Goal: Transaction & Acquisition: Purchase product/service

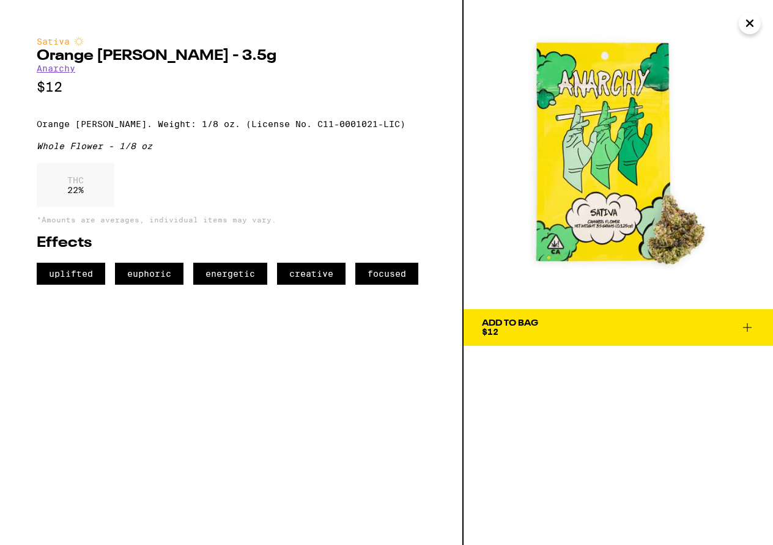
click at [591, 330] on span "Add To Bag $12" at bounding box center [618, 327] width 273 height 17
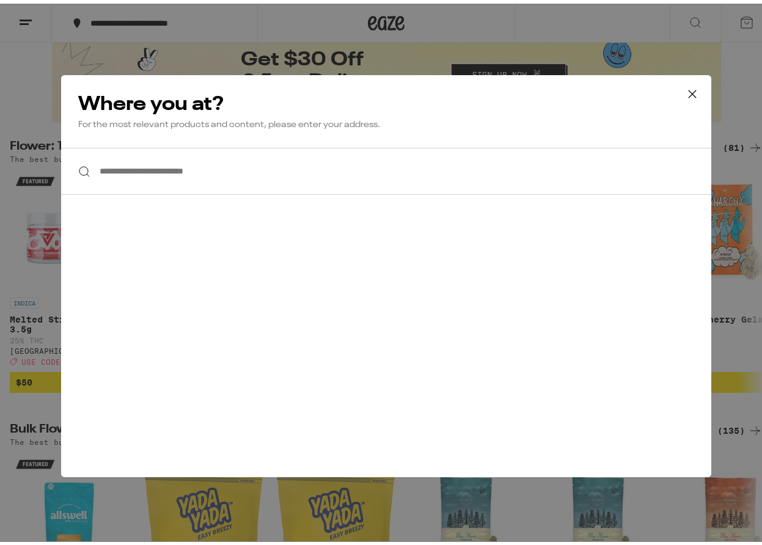
click at [273, 171] on input "**********" at bounding box center [386, 167] width 651 height 47
click at [242, 166] on input "**********" at bounding box center [386, 167] width 651 height 47
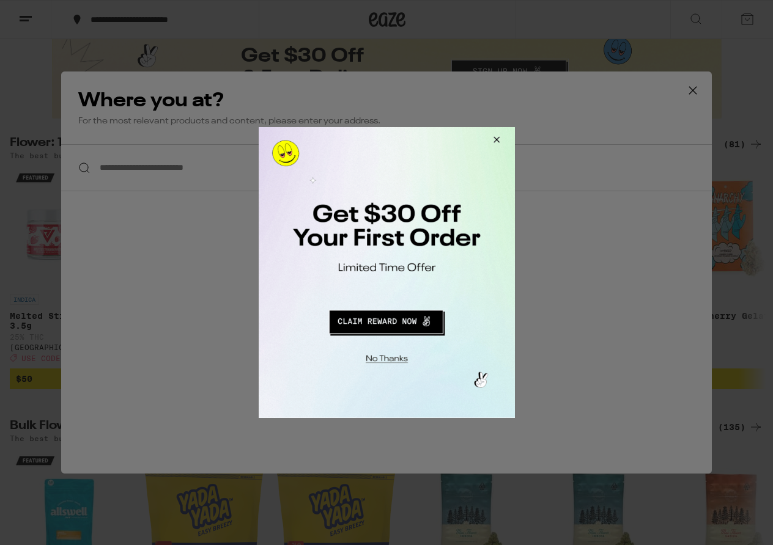
click at [377, 327] on button "Redirect to URL" at bounding box center [385, 320] width 213 height 29
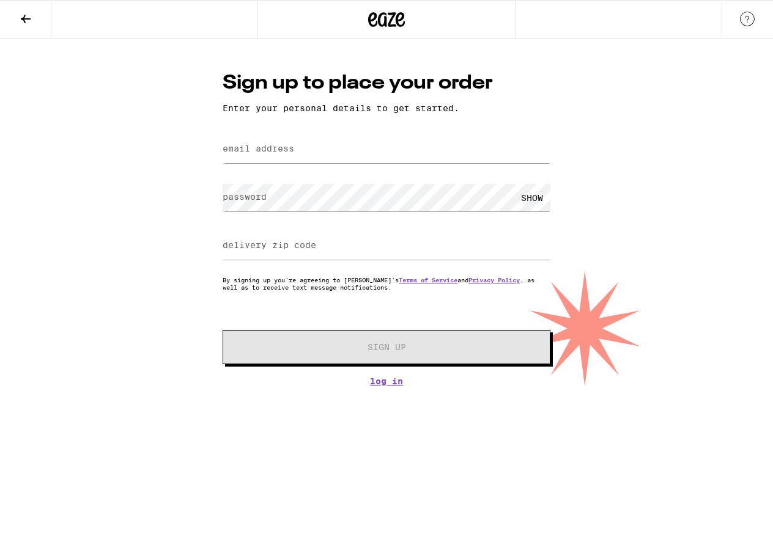
click at [292, 149] on label "email address" at bounding box center [259, 149] width 72 height 10
type input "info@bwwebz.com"
click at [185, 204] on div "Sign up to place your order Enter your personal details to get started. email a…" at bounding box center [386, 212] width 773 height 347
click at [302, 244] on label "delivery zip code" at bounding box center [270, 245] width 94 height 10
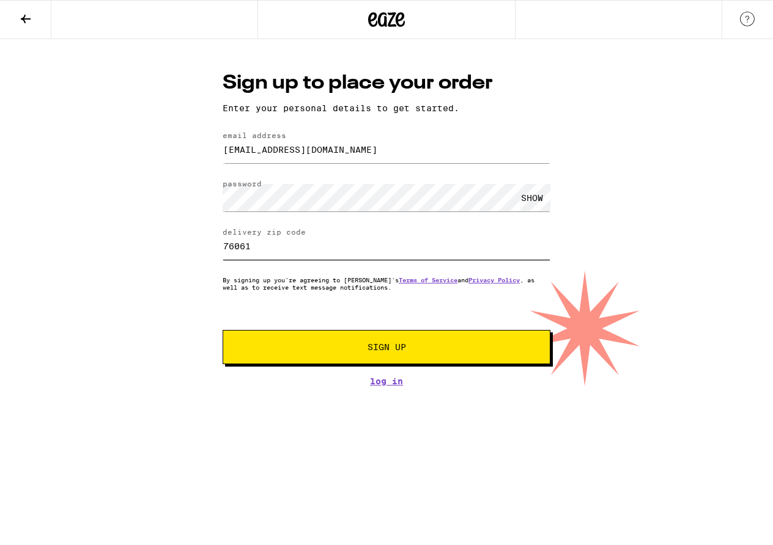
type input "76061"
click at [404, 352] on span "Sign Up" at bounding box center [386, 347] width 39 height 9
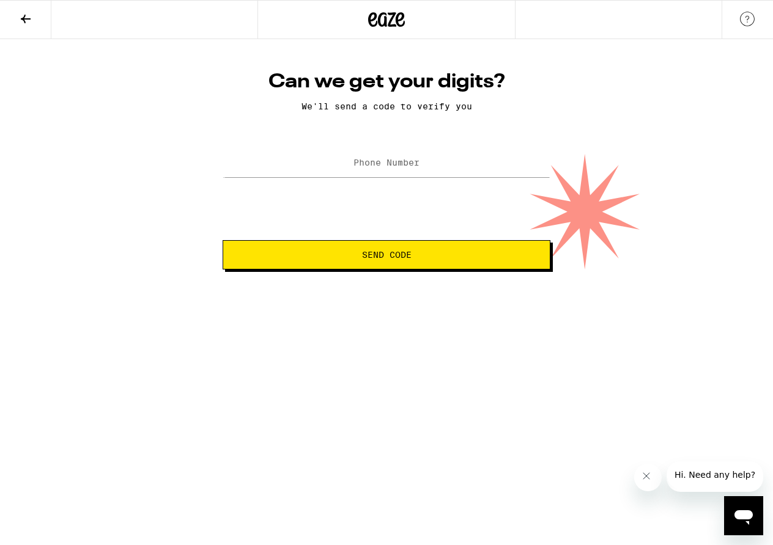
click at [649, 479] on icon "Close message from company" at bounding box center [646, 476] width 6 height 6
click at [24, 16] on icon at bounding box center [25, 19] width 15 height 15
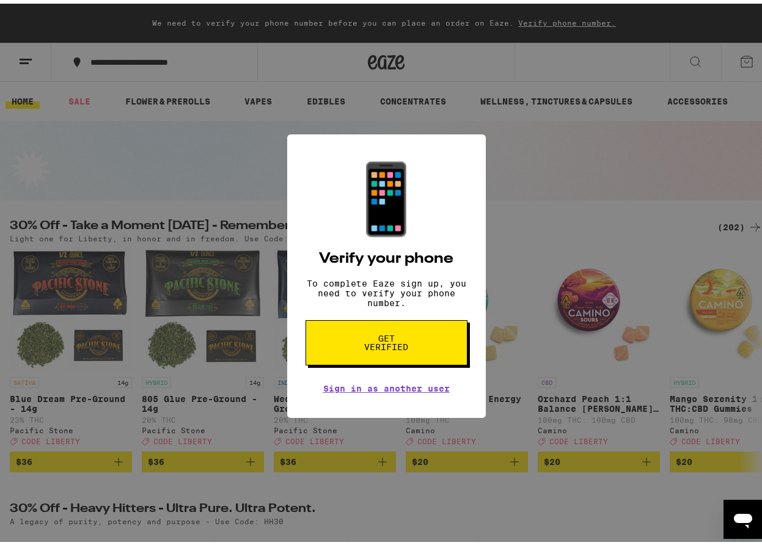
click at [371, 344] on span "Get verified" at bounding box center [386, 339] width 63 height 17
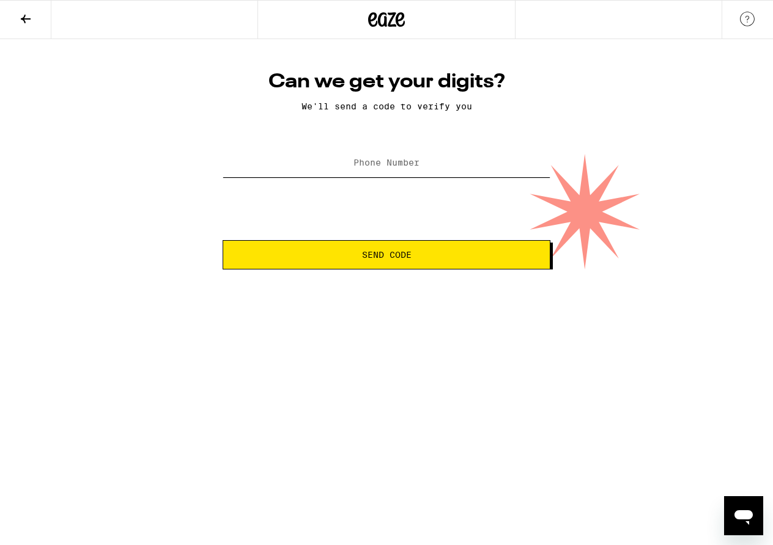
click at [286, 164] on input "Phone Number" at bounding box center [387, 164] width 328 height 28
type input "(817) 412-4888"
click at [394, 255] on span "Send Code" at bounding box center [387, 255] width 50 height 9
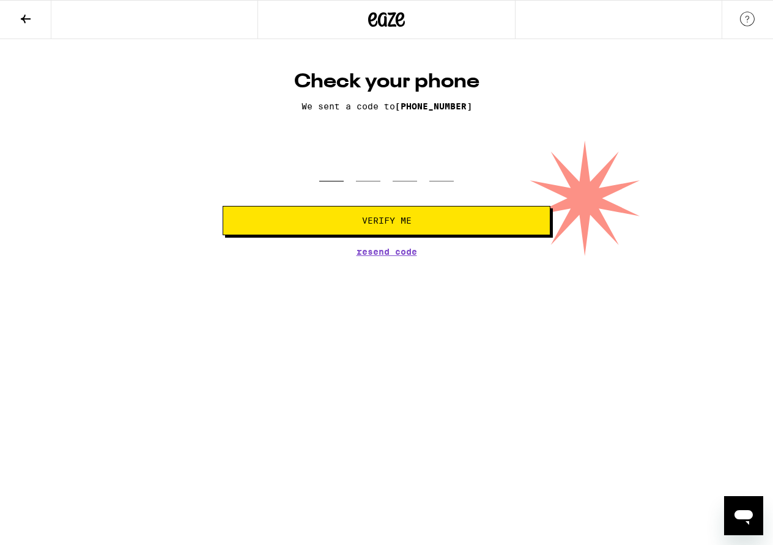
click at [326, 178] on input "tel" at bounding box center [331, 164] width 24 height 36
type input "7"
type input "4"
type input "8"
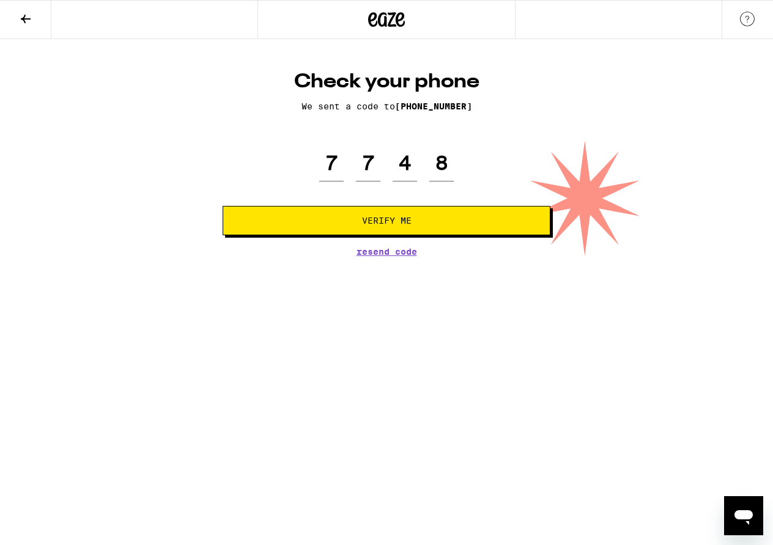
click at [344, 219] on span "Verify Me" at bounding box center [386, 220] width 307 height 9
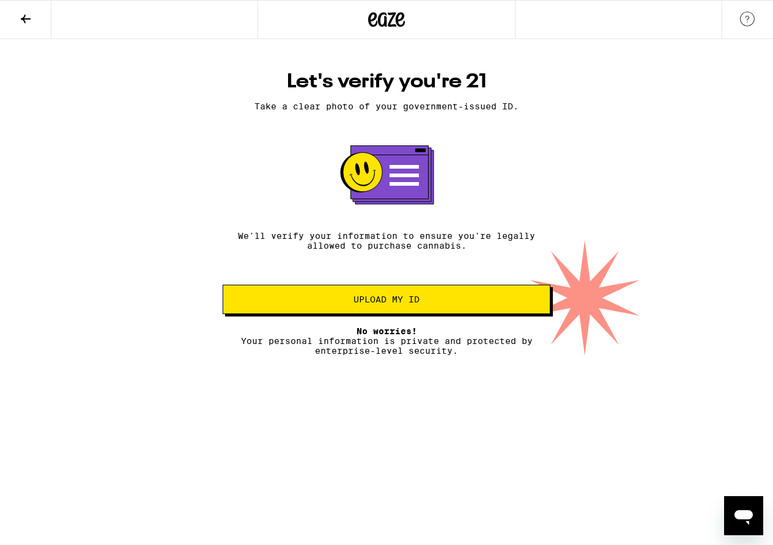
click at [370, 303] on span "Upload my ID" at bounding box center [386, 299] width 66 height 9
click at [21, 19] on icon at bounding box center [26, 19] width 10 height 9
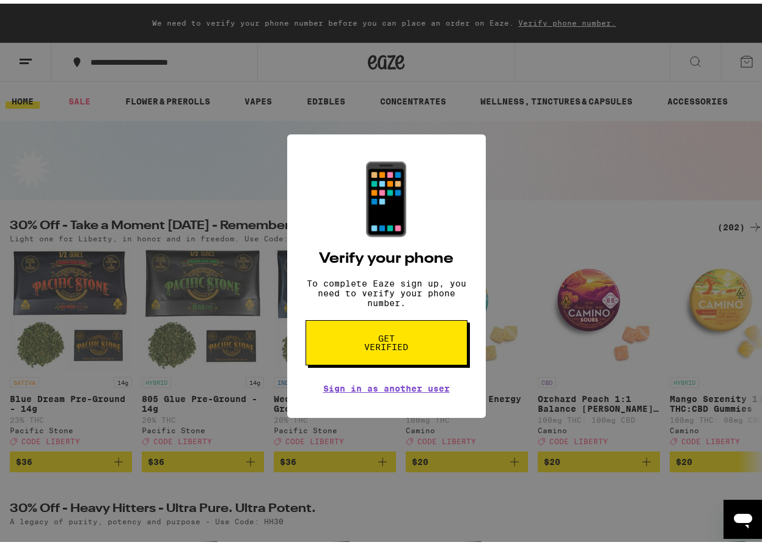
click at [412, 528] on div "📱 Verify your phone To complete Eaze sign up, you need to verify your phone num…" at bounding box center [386, 272] width 773 height 545
click at [535, 184] on div "📱 Verify your phone To complete Eaze sign up, you need to verify your phone num…" at bounding box center [386, 272] width 773 height 545
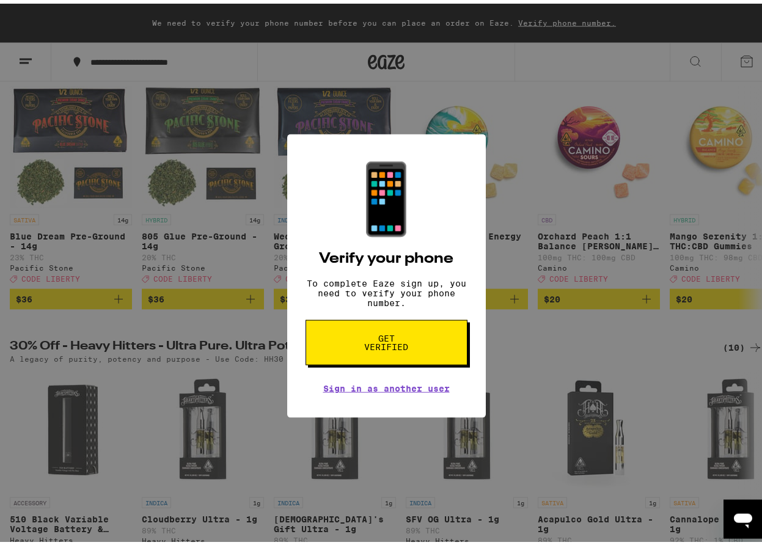
scroll to position [293, 0]
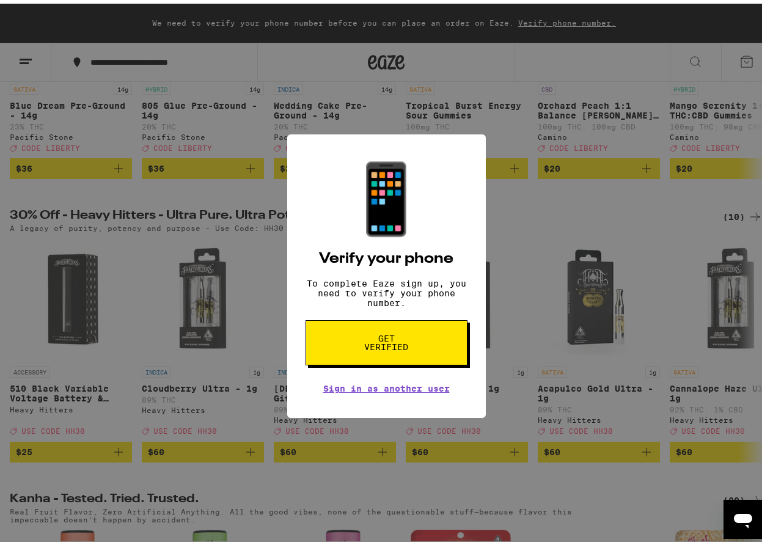
click at [383, 348] on span "Get verified" at bounding box center [386, 339] width 63 height 17
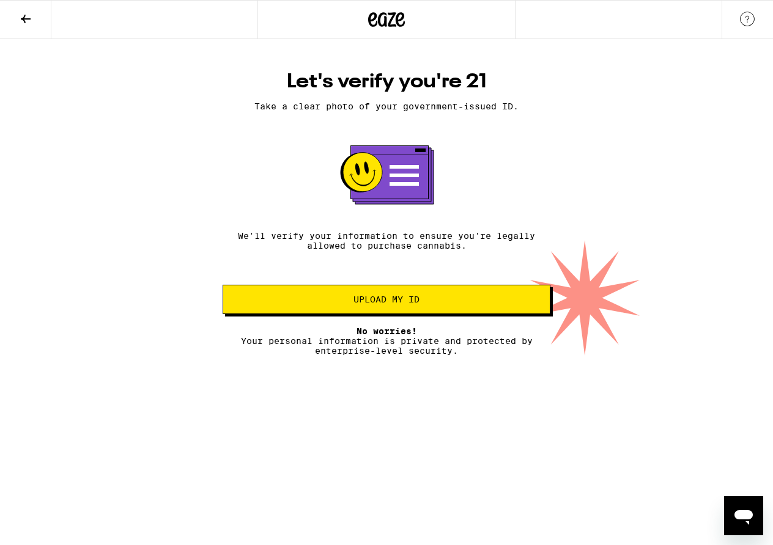
click at [386, 304] on span "Upload my ID" at bounding box center [386, 299] width 66 height 9
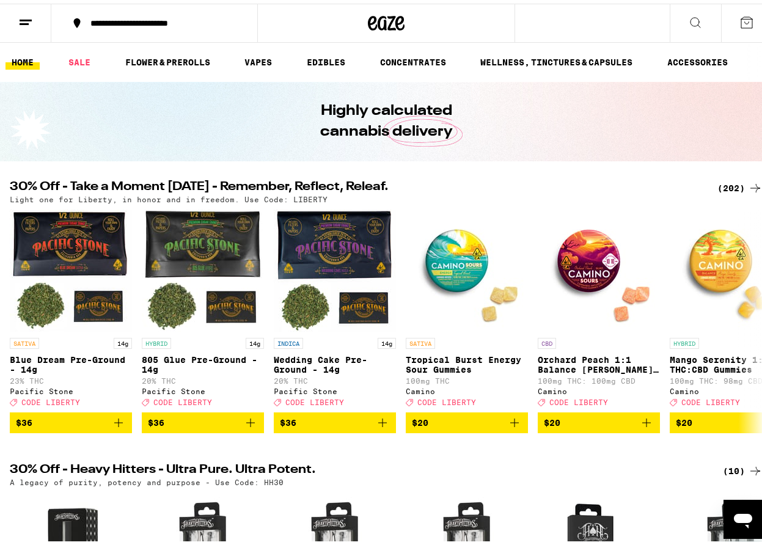
click at [18, 15] on button at bounding box center [25, 20] width 51 height 39
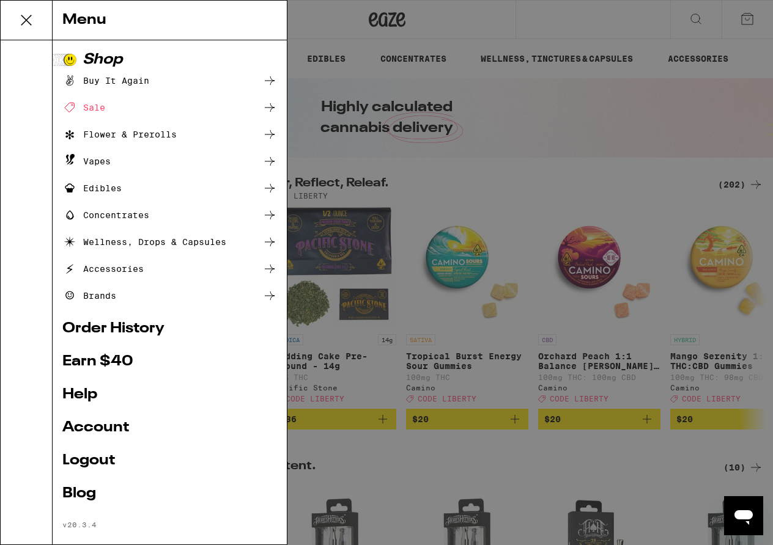
click at [127, 188] on div "Edibles" at bounding box center [169, 188] width 215 height 15
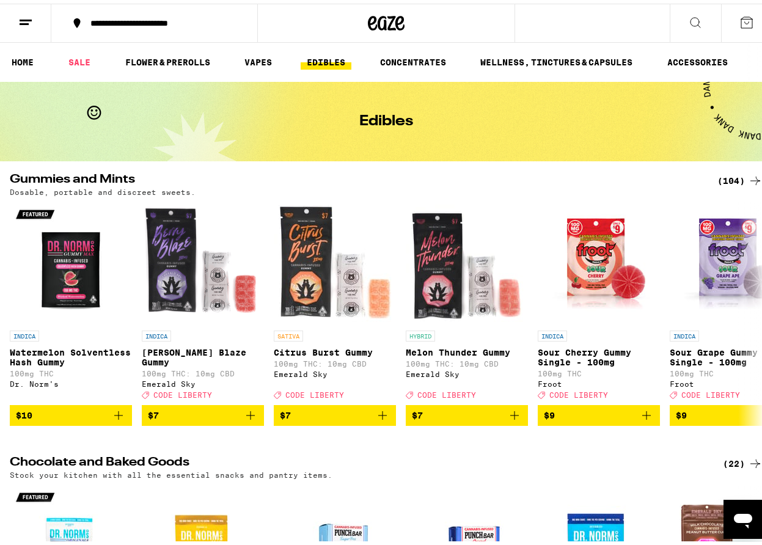
click at [740, 513] on icon "Open messaging window" at bounding box center [743, 519] width 22 height 22
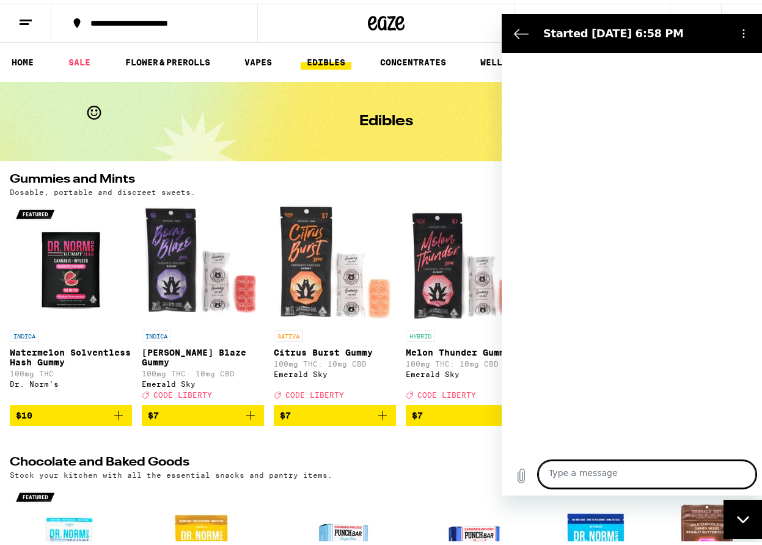
type textarea "x"
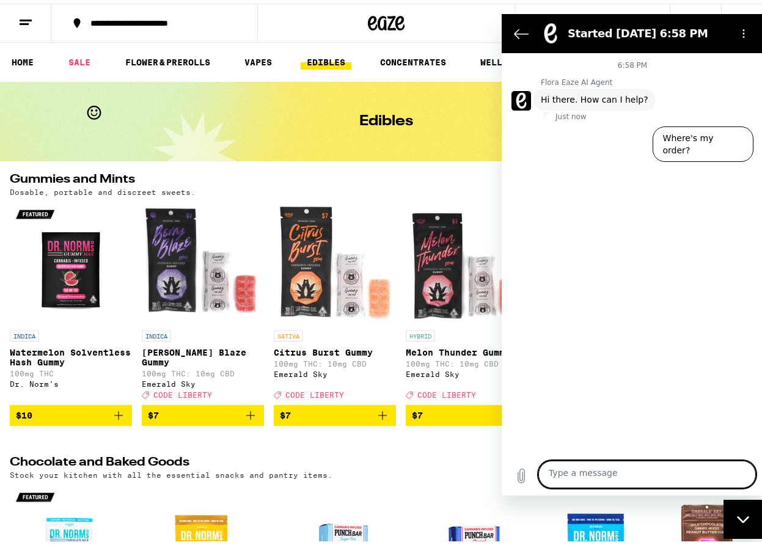
click at [638, 470] on textarea at bounding box center [647, 474] width 218 height 28
type textarea "D"
type textarea "x"
type textarea "Do"
type textarea "x"
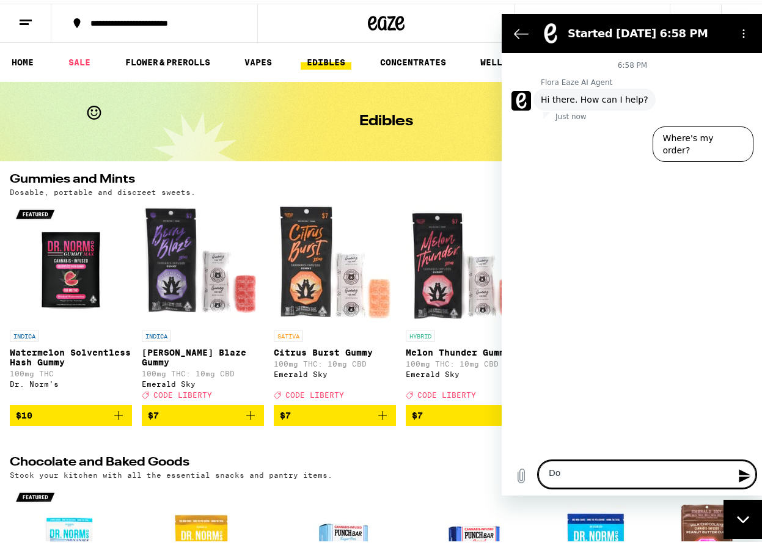
type textarea "Do"
type textarea "x"
type textarea "Do I"
type textarea "x"
type textarea "Do I"
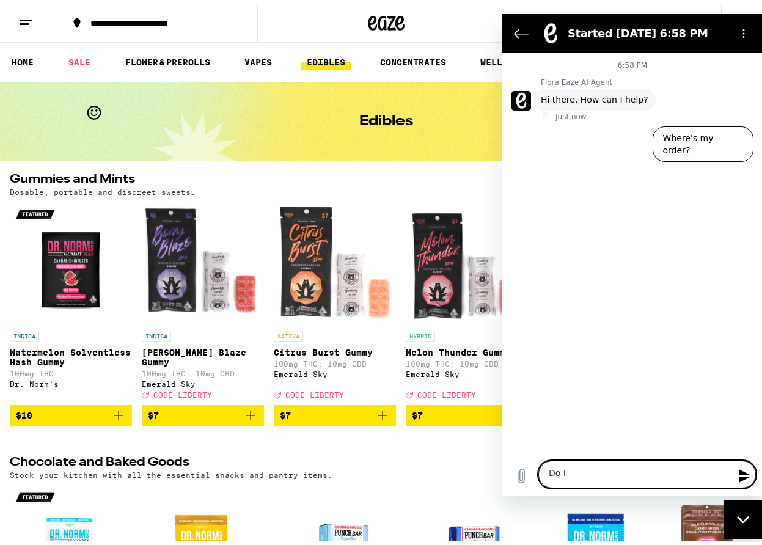
type textarea "x"
type textarea "Do I n"
type textarea "x"
type textarea "Do I ne"
type textarea "x"
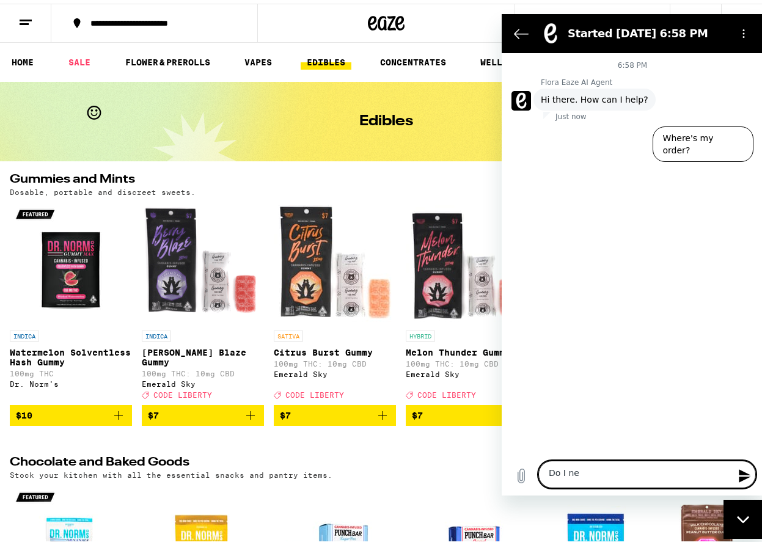
type textarea "Do I nee"
type textarea "x"
type textarea "Do I need"
type textarea "x"
type textarea "Do I need"
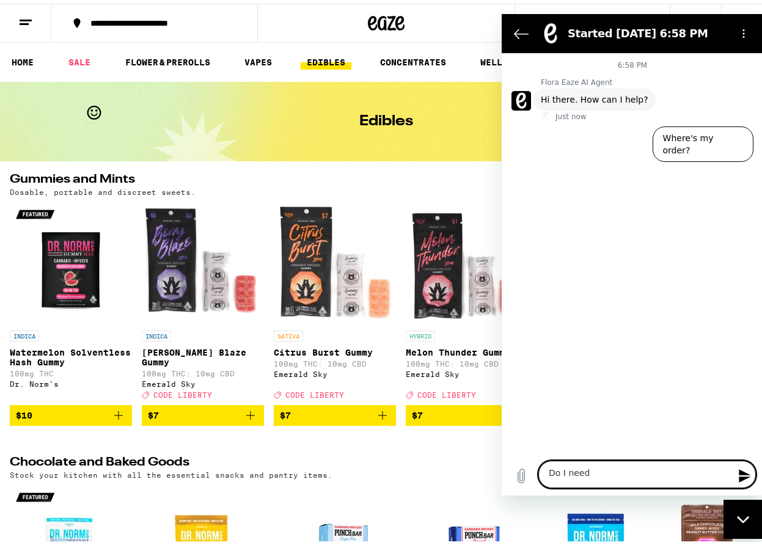
type textarea "x"
type textarea "Do I need t"
type textarea "x"
type textarea "Do I need to"
type textarea "x"
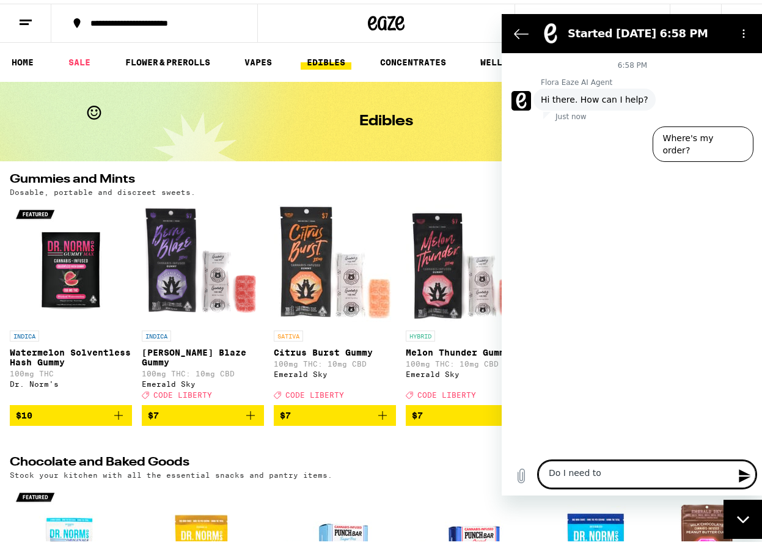
type textarea "Do I need to"
type textarea "x"
type textarea "Do I need to u"
type textarea "x"
type textarea "Do I need to us"
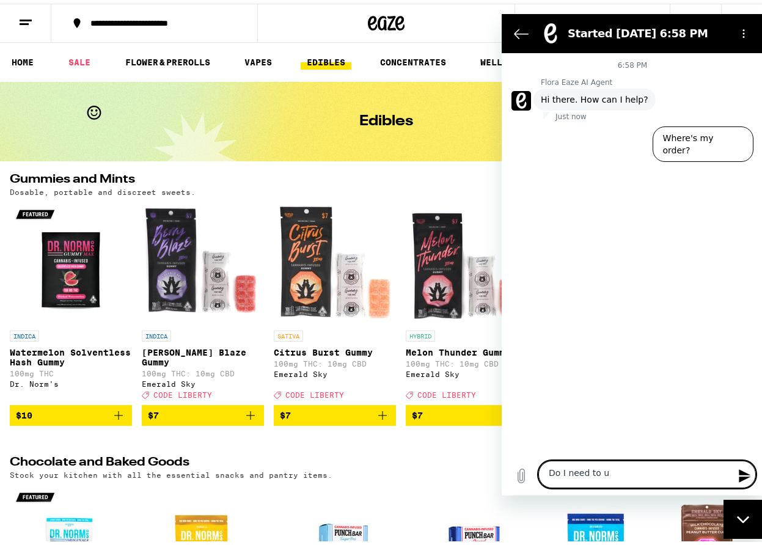
type textarea "x"
type textarea "Do I need to use"
type textarea "x"
type textarea "Do I need to use"
type textarea "x"
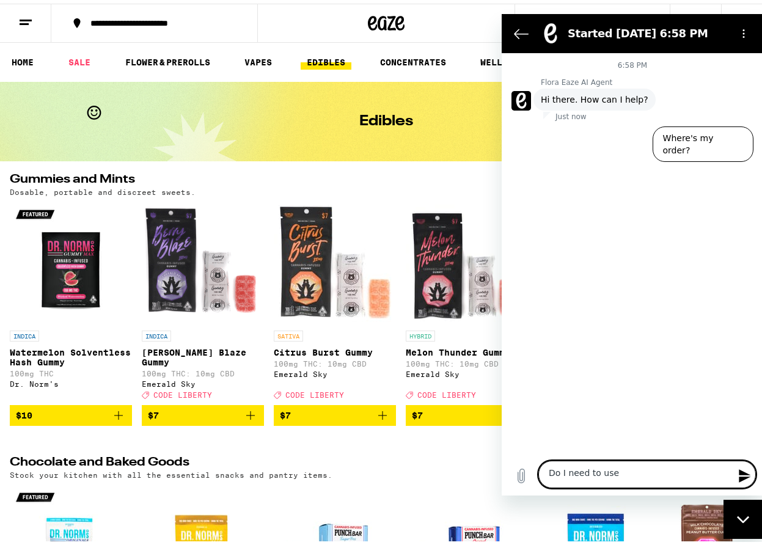
type textarea "Do I need to use m"
type textarea "x"
type textarea "Do I need to use my"
type textarea "x"
type textarea "Do I need to use my"
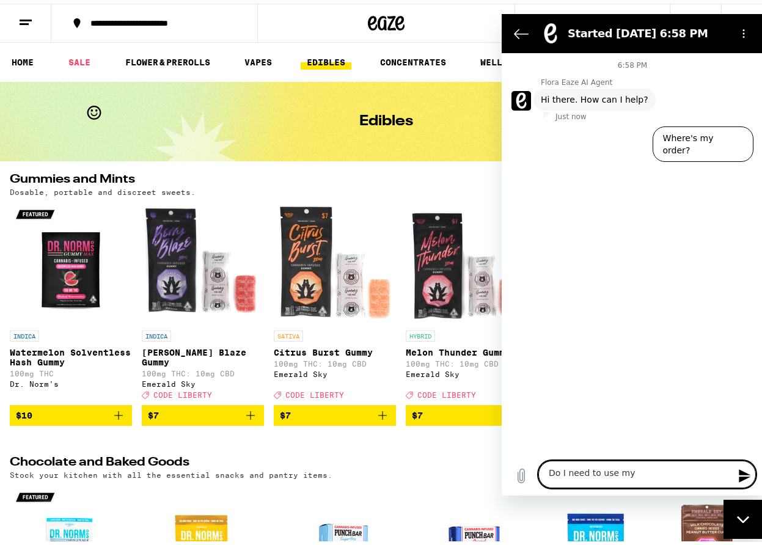
type textarea "x"
type textarea "Do I need to use my p"
type textarea "x"
type textarea "Do I need to use my ph"
type textarea "x"
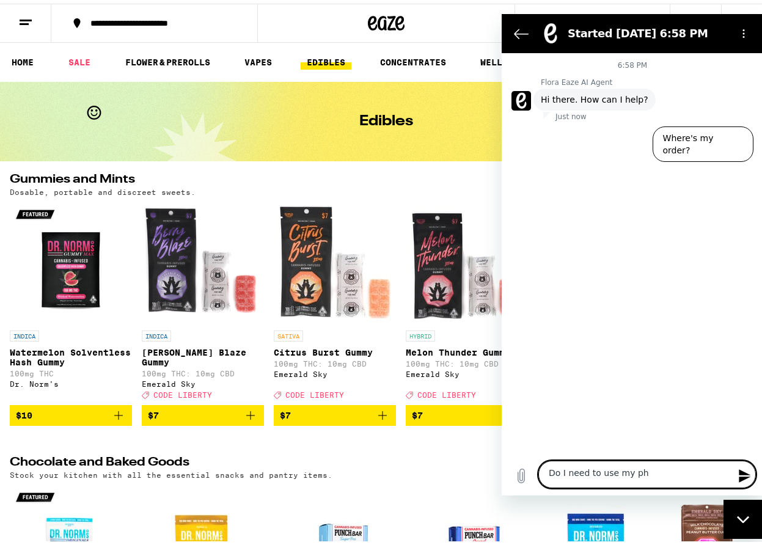
type textarea "Do I need to use my pho"
type textarea "x"
type textarea "Do I need to use my phon"
type textarea "x"
type textarea "Do I need to use my phone"
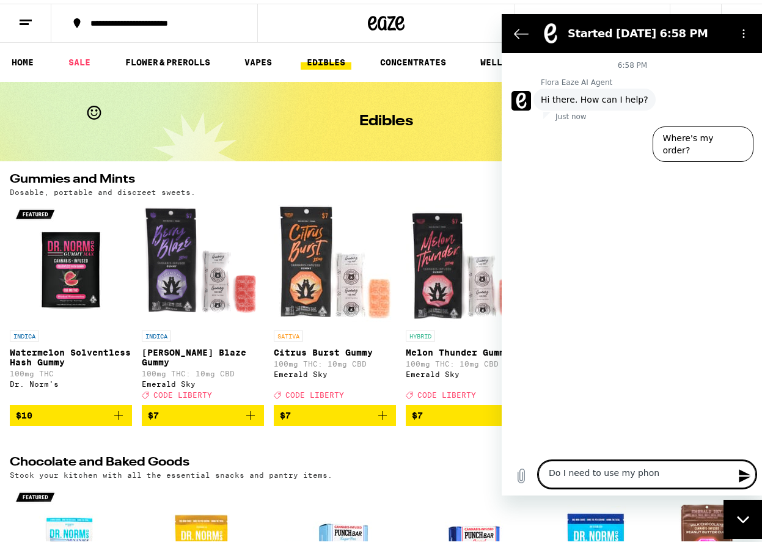
type textarea "x"
type textarea "Do I need to use my phone"
type textarea "x"
type textarea "Do I need to use my phone c"
type textarea "x"
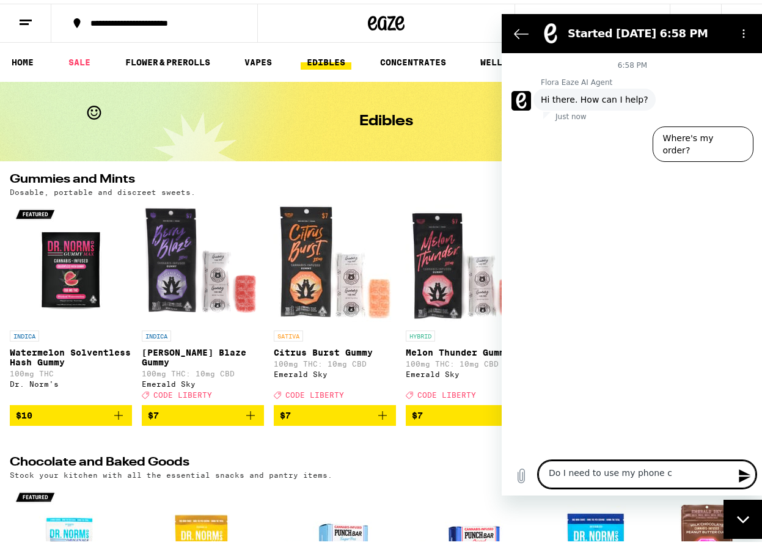
type textarea "Do I need to use my phone ca"
type textarea "x"
type textarea "Do I need to use my phone cam"
type textarea "x"
type textarea "Do I need to use my phone came"
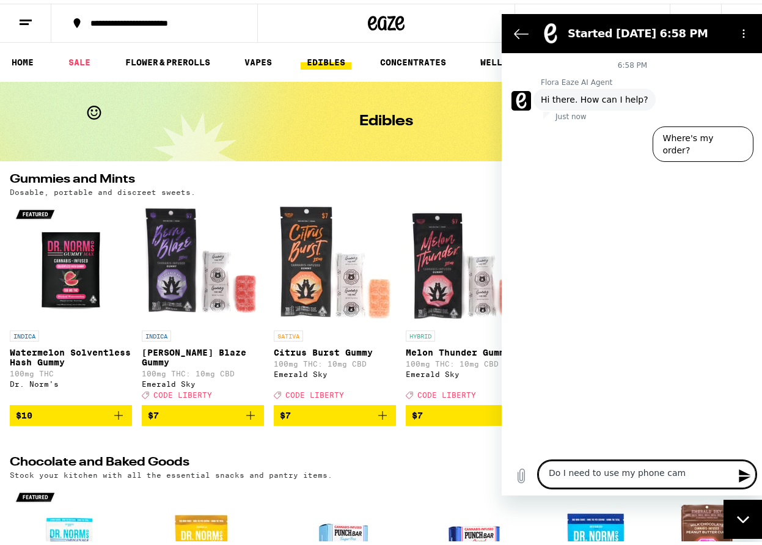
type textarea "x"
type textarea "Do I need to use my phone camer"
type textarea "x"
type textarea "Do I need to use my phone camera"
type textarea "x"
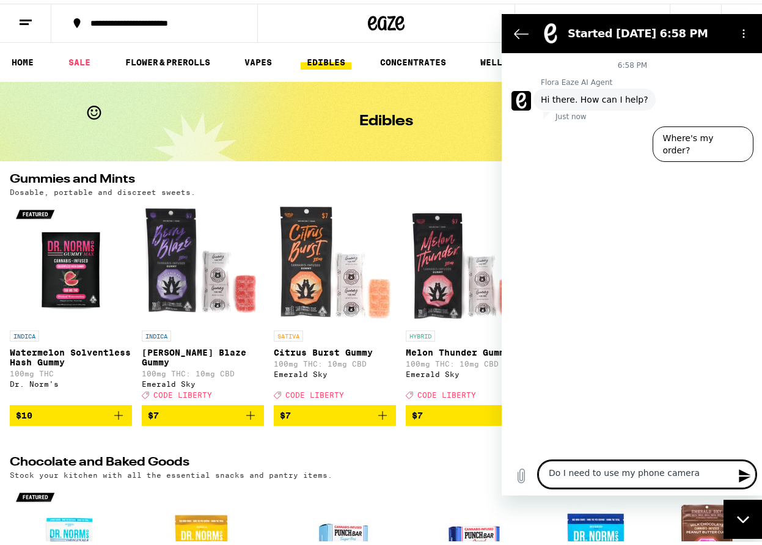
type textarea "Do I need to use my phone camera"
type textarea "x"
type textarea "Do I need to use my phone camera e"
type textarea "x"
type textarea "Do I need to use my phone camera ev"
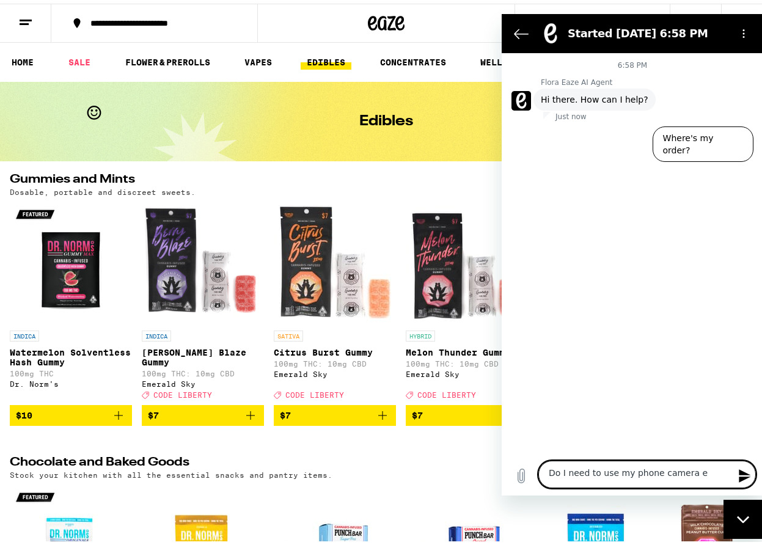
type textarea "x"
type textarea "Do I need to use my phone camera eve"
type textarea "x"
type textarea "Do I need to use my phone camera ever"
type textarea "x"
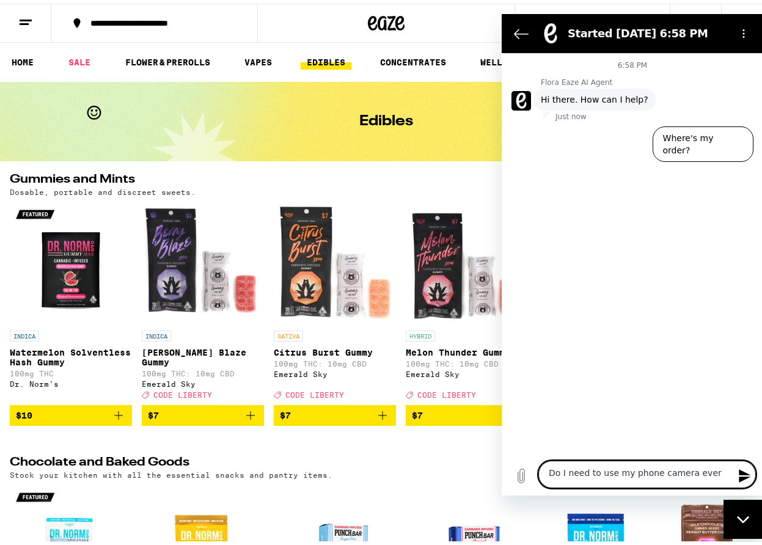
type textarea "Do I need to use my phone camera every"
type textarea "x"
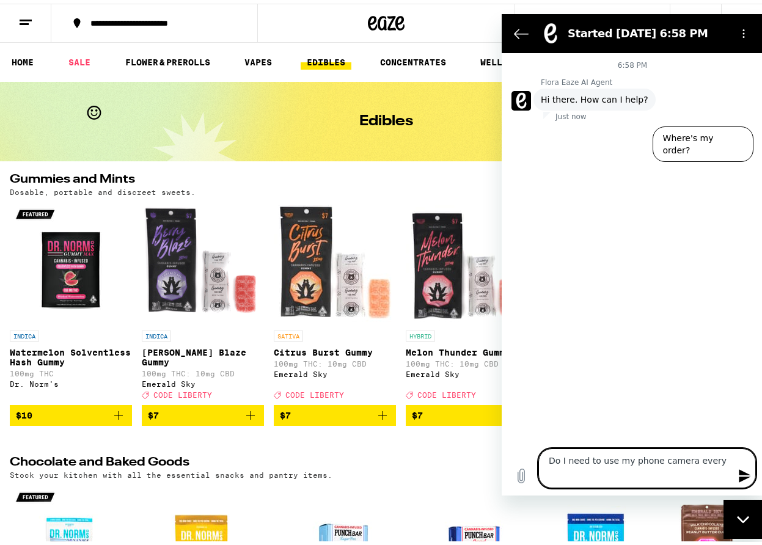
type textarea "Do I need to use my phone camera everyt"
type textarea "x"
type textarea "Do I need to use my phone camera everyti"
type textarea "x"
type textarea "Do I need to use my phone camera everytim"
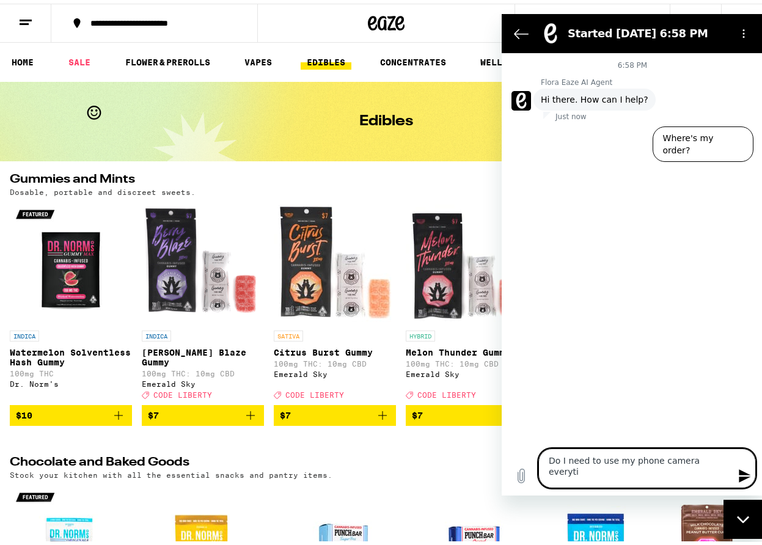
type textarea "x"
type textarea "Do I need to use my phone camera everytime"
type textarea "x"
type textarea "Do I need to use my phone camera everytime"
type textarea "x"
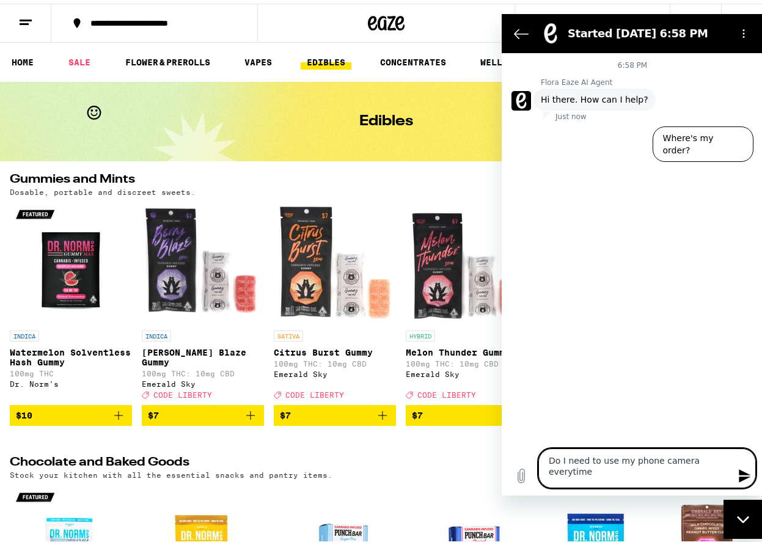
type textarea "Do I need to use my phone camera everytime I"
type textarea "x"
type textarea "Do I need to use my phone camera everytime I"
type textarea "x"
type textarea "Do I need to use my phone camera everytime I"
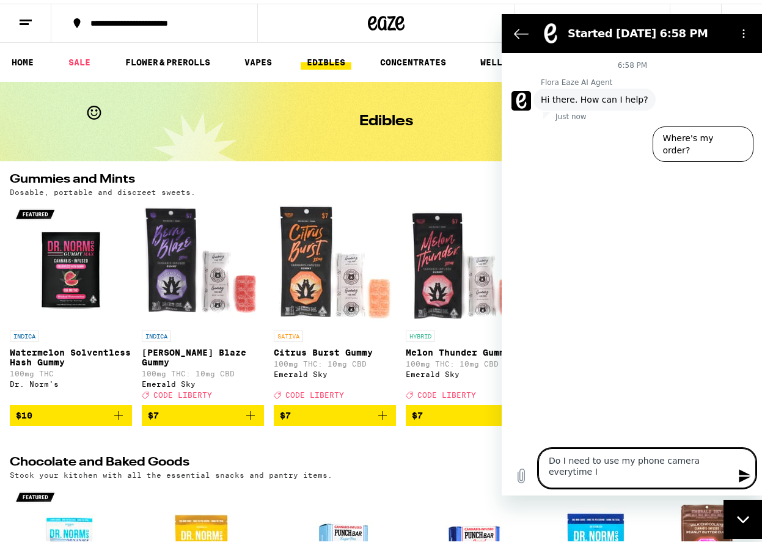
type textarea "x"
type textarea "Do I need to use my phone camera everytime"
type textarea "x"
type textarea "Do I need to use my phone camera everytime"
type textarea "x"
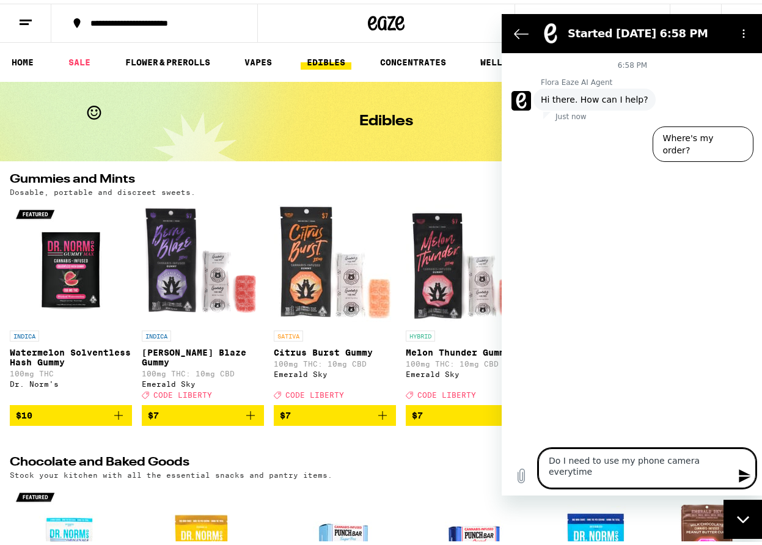
type textarea "Do I need to use my phone camera everytim"
type textarea "x"
type textarea "Do I need to use my phone camera everyti"
type textarea "x"
type textarea "Do I need to use my phone camera everyt"
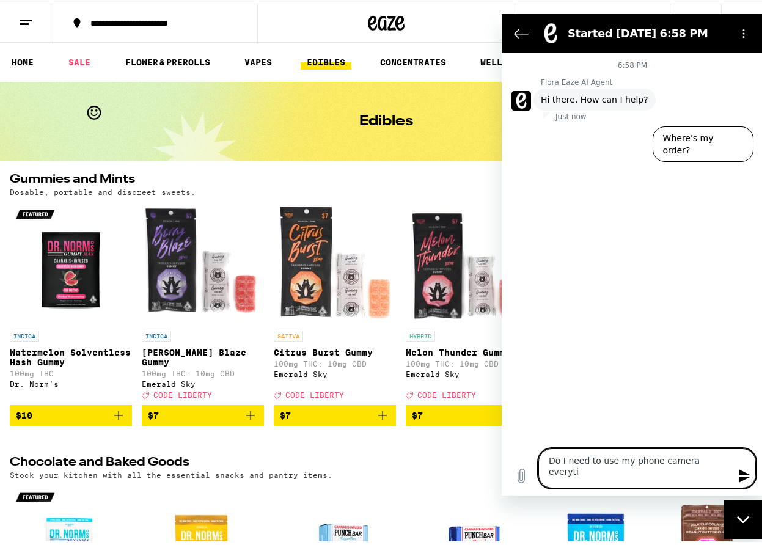
type textarea "x"
type textarea "Do I need to use my phone camera every"
type textarea "x"
type textarea "Do I need to use my phone camera every"
type textarea "x"
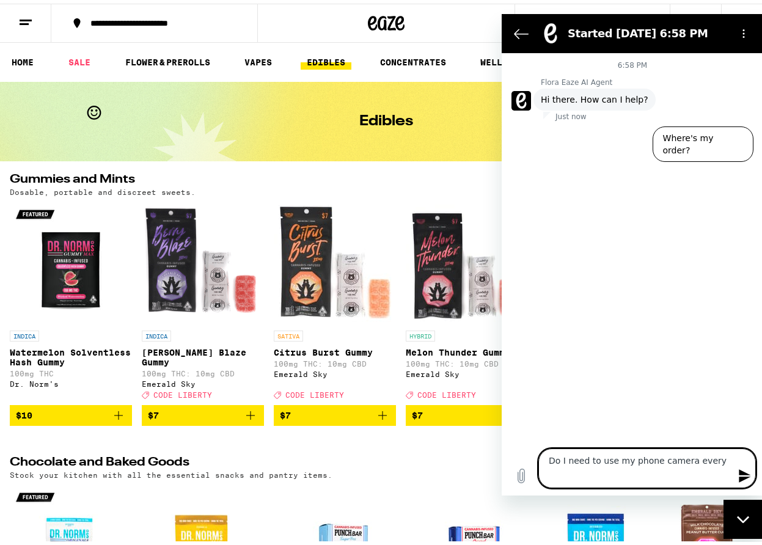
type textarea "Do I need to use my phone camera every t"
type textarea "x"
type textarea "Do I need to use my phone camera every ti"
type textarea "x"
type textarea "Do I need to use my phone camera every [PERSON_NAME]"
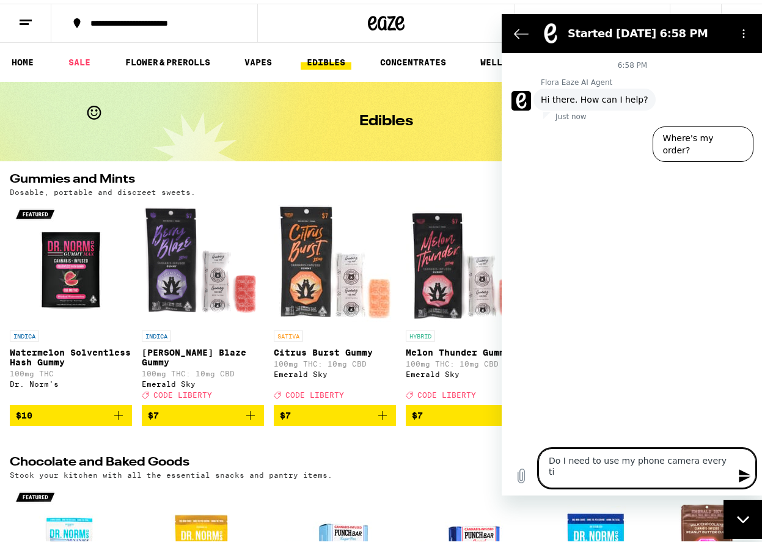
type textarea "x"
type textarea "Do I need to use my phone camera every time"
type textarea "x"
type textarea "Do I need to use my phone camera every time"
type textarea "x"
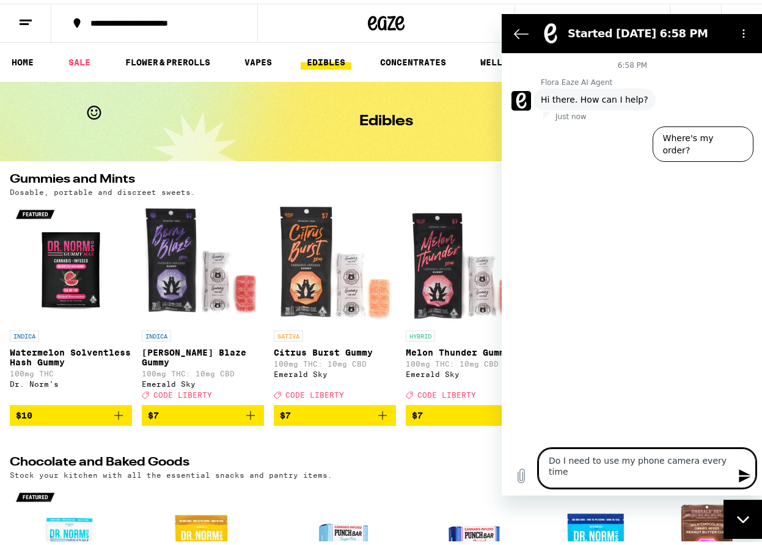
type textarea "Do I need to use my phone camera every time I"
type textarea "x"
type textarea "Do I need to use my phone camera every time I"
type textarea "x"
type textarea "Do I need to use my phone camera every time I p"
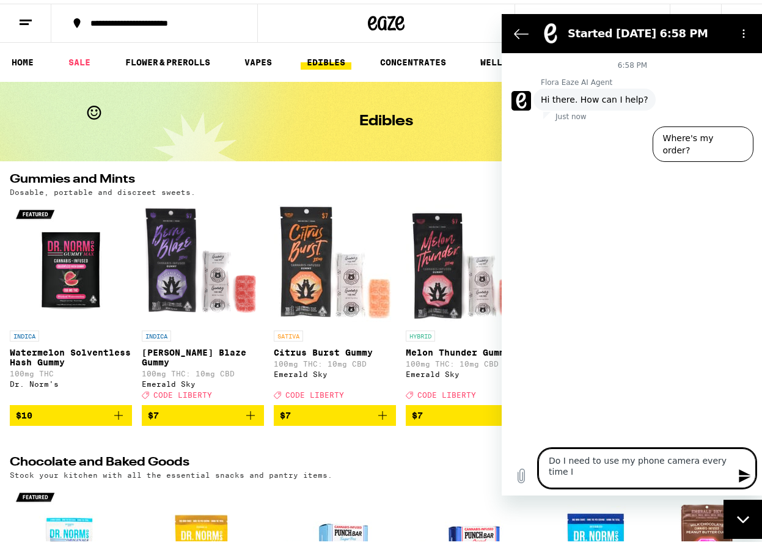
type textarea "x"
type textarea "Do I need to use my phone camera every time I pu"
type textarea "x"
type textarea "Do I need to use my phone camera every time I pur"
type textarea "x"
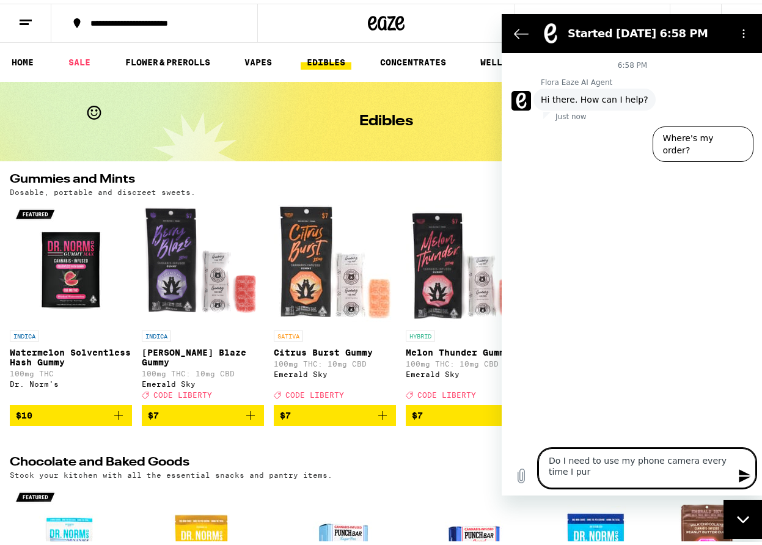
type textarea "Do I need to use my phone camera every time I purc"
type textarea "x"
type textarea "Do I need to use my phone camera every time I purch"
type textarea "x"
type textarea "Do I need to use my phone camera every time I purcha"
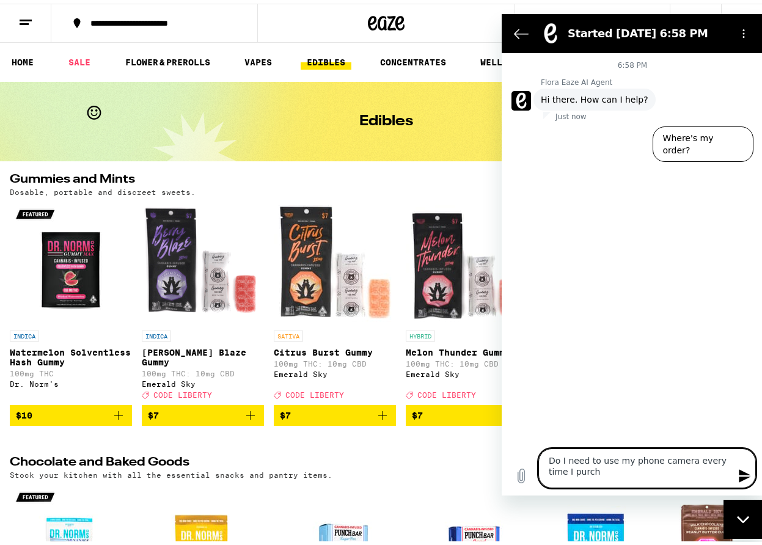
type textarea "x"
type textarea "Do I need to use my phone camera every time I purchas"
type textarea "x"
type textarea "Do I need to use my phone camera every time I purchase"
type textarea "x"
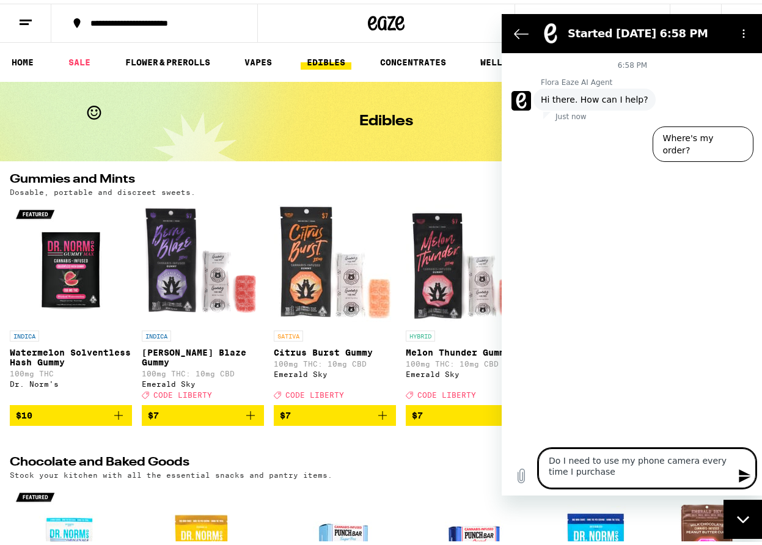
type textarea "Do I need to use my phone camera every time I purchase?"
type textarea "x"
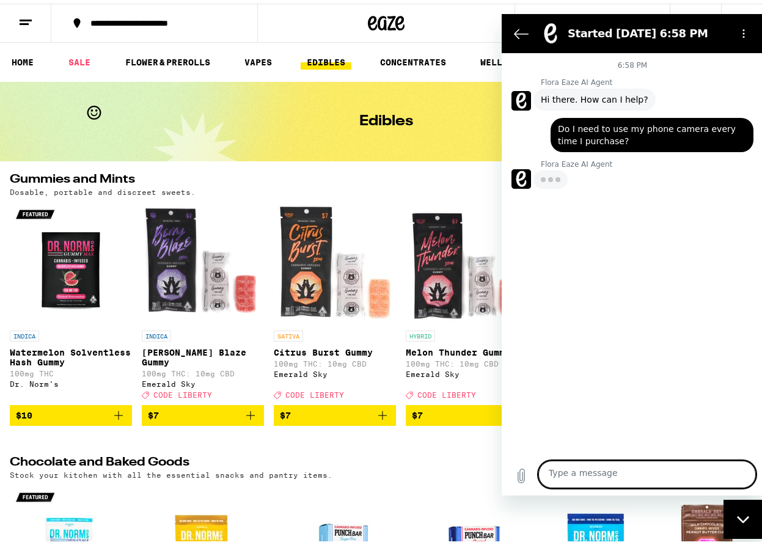
type textarea "x"
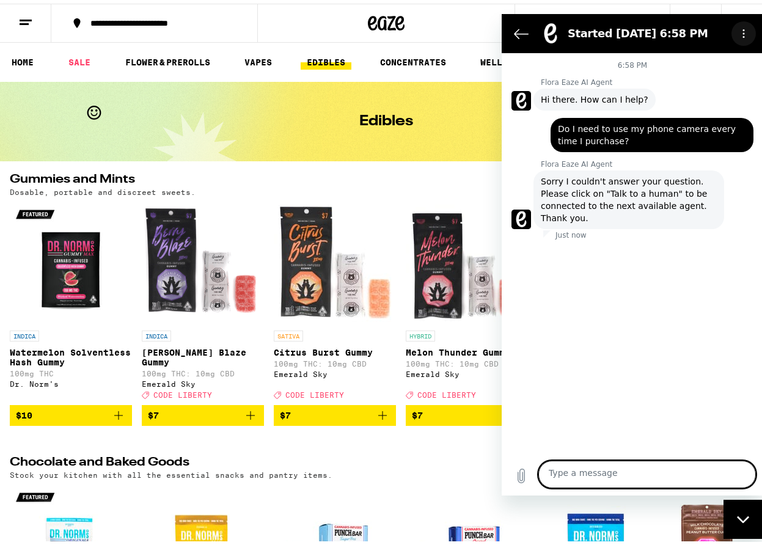
click at [740, 32] on icon "Options menu" at bounding box center [744, 33] width 10 height 10
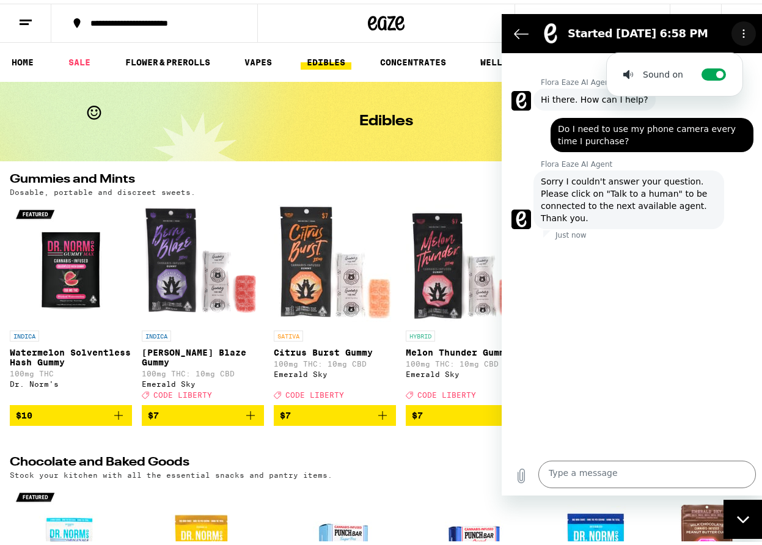
click at [739, 28] on button "Options menu" at bounding box center [743, 33] width 24 height 24
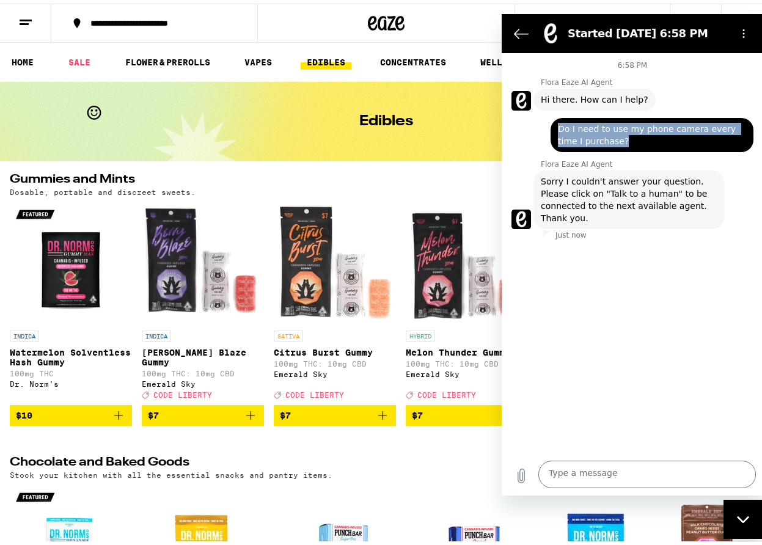
drag, startPoint x: 651, startPoint y: 158, endPoint x: 556, endPoint y: 142, distance: 95.6
click at [556, 142] on div "says: Do I need to use my phone camera every time I purchase?" at bounding box center [651, 134] width 203 height 34
copy span "Do I need to use my phone camera every time I purchase?"
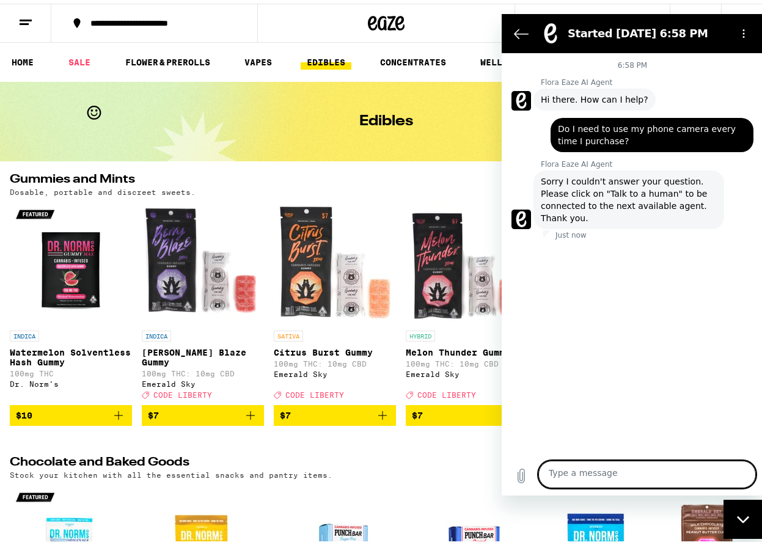
click at [589, 467] on textarea at bounding box center [647, 474] width 218 height 28
click at [739, 35] on icon "Options menu" at bounding box center [744, 33] width 10 height 10
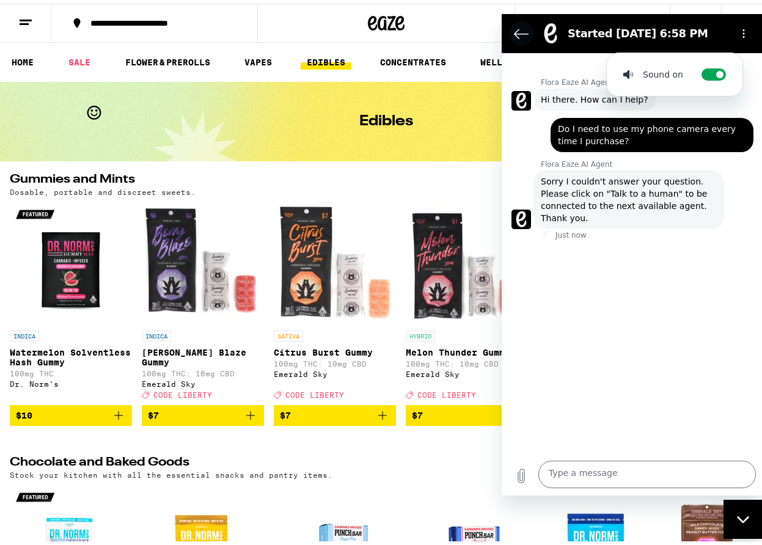
click at [525, 37] on icon "Back to the conversation list" at bounding box center [520, 33] width 13 height 9
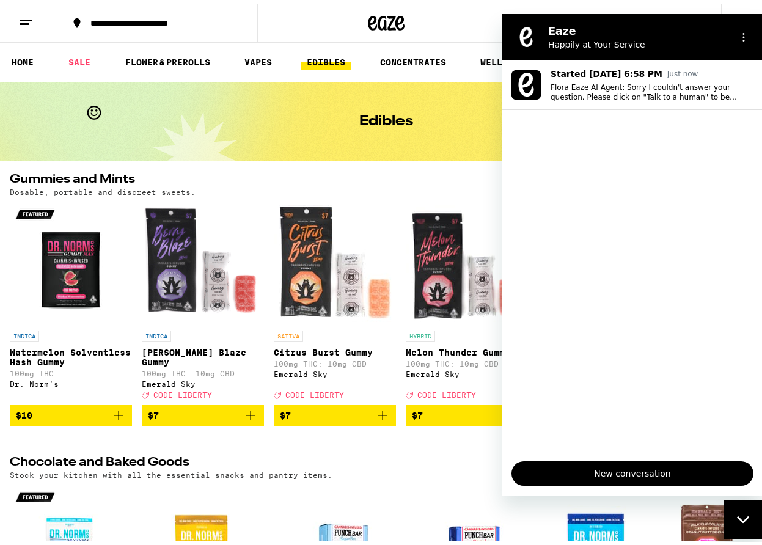
click at [457, 128] on div "Edibles" at bounding box center [387, 117] width 470 height 79
click at [743, 509] on div "Close messaging window" at bounding box center [743, 519] width 37 height 37
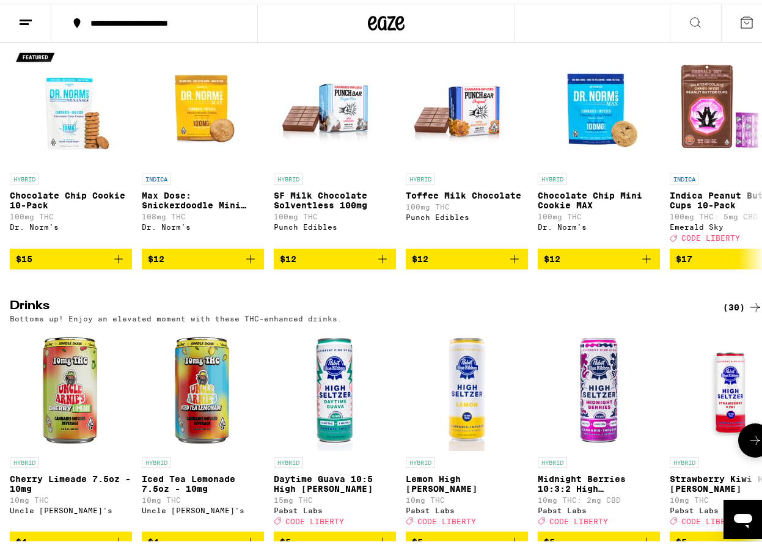
scroll to position [245, 0]
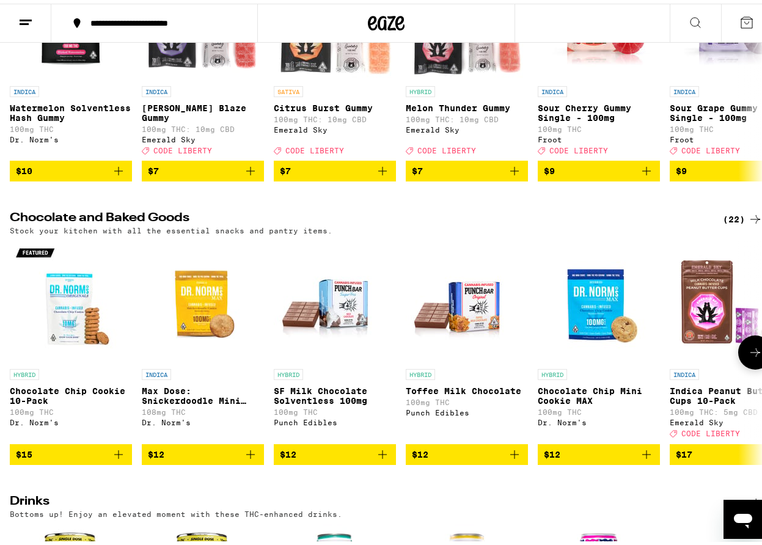
click at [748, 356] on icon at bounding box center [755, 349] width 15 height 15
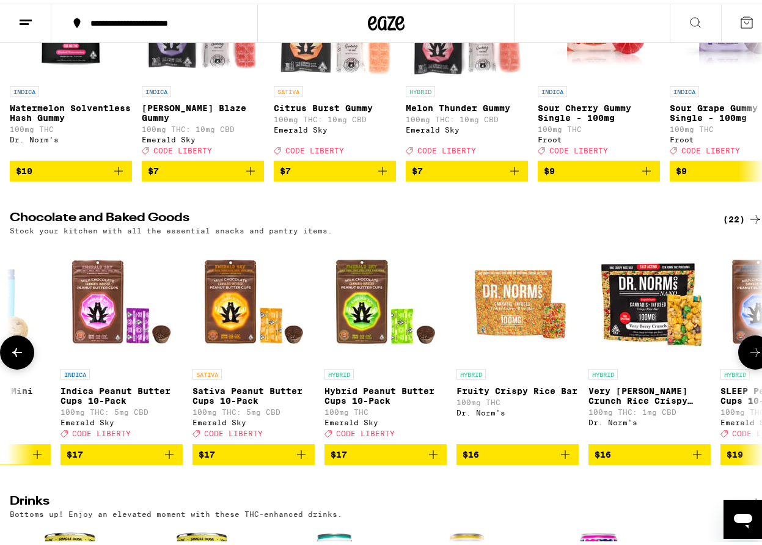
scroll to position [734, 0]
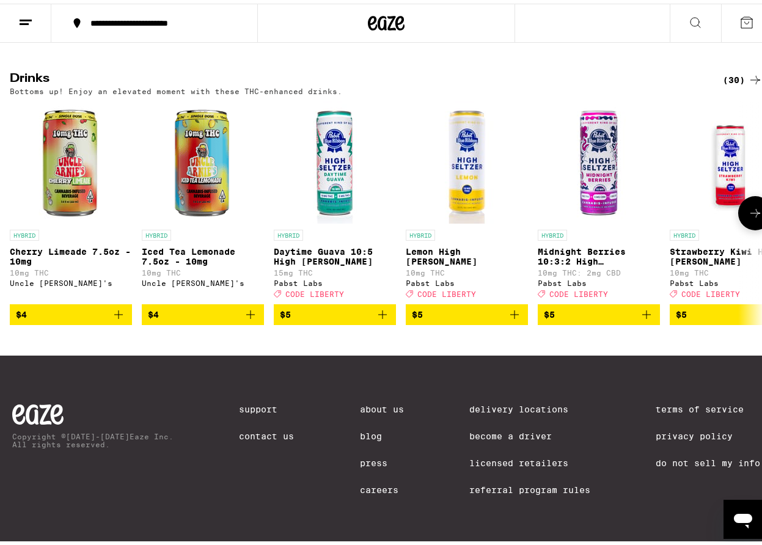
drag, startPoint x: 505, startPoint y: 301, endPoint x: 537, endPoint y: 337, distance: 48.5
click at [239, 428] on link "Contact Us" at bounding box center [266, 433] width 55 height 10
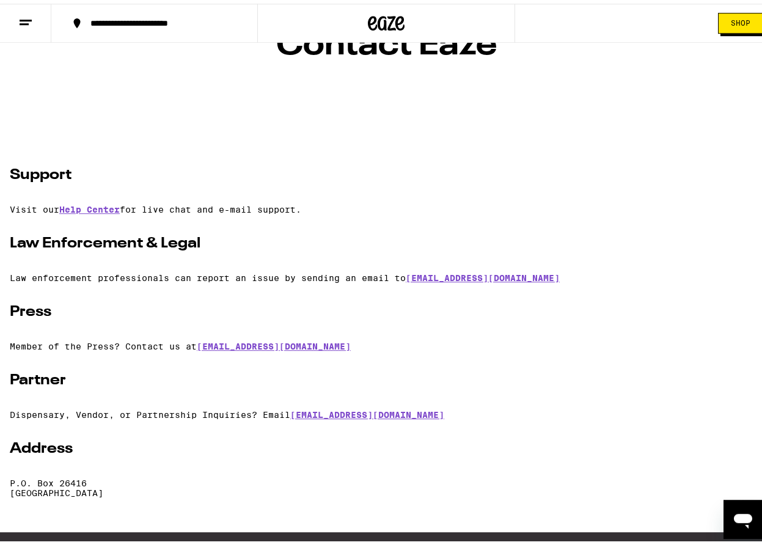
scroll to position [98, 0]
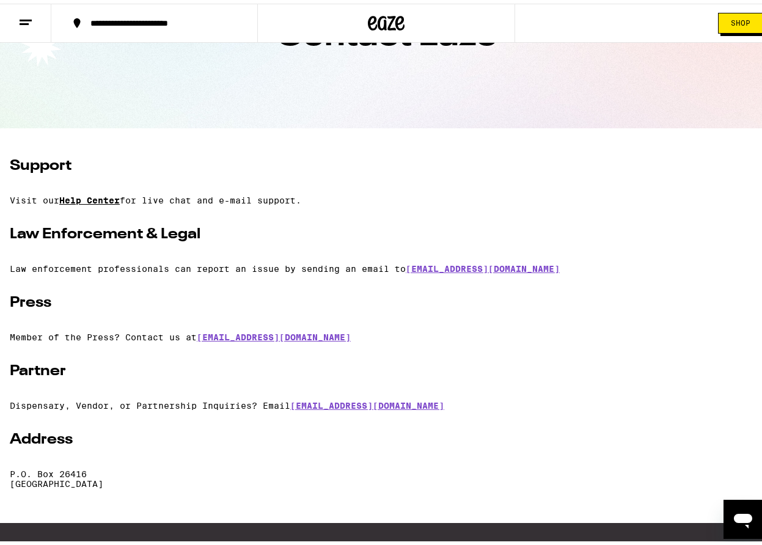
click at [81, 196] on link "Help Center" at bounding box center [89, 197] width 61 height 10
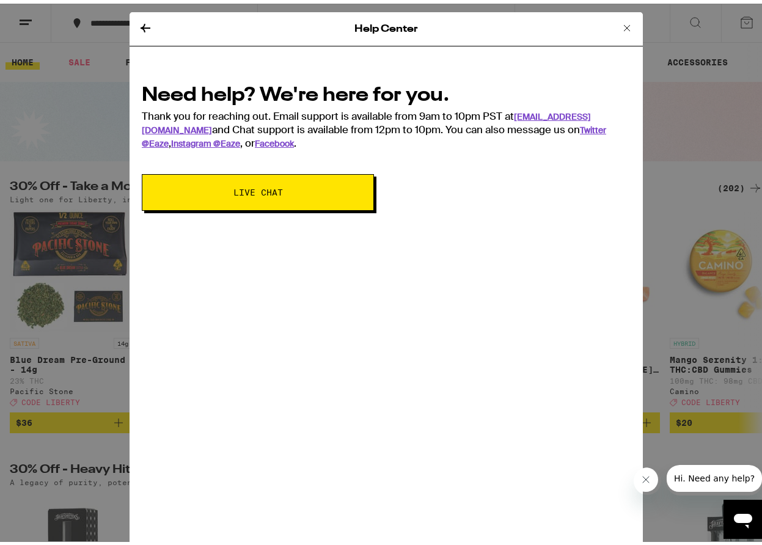
click at [292, 186] on span "Live Chat" at bounding box center [257, 189] width 133 height 9
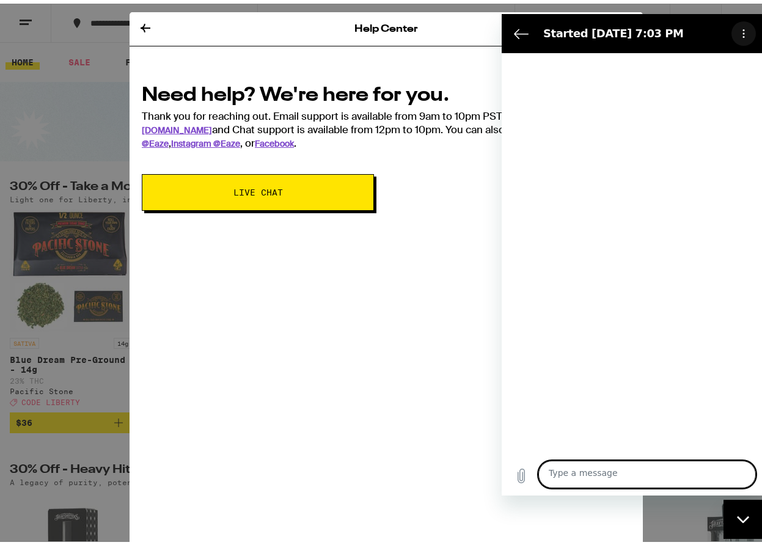
type textarea "x"
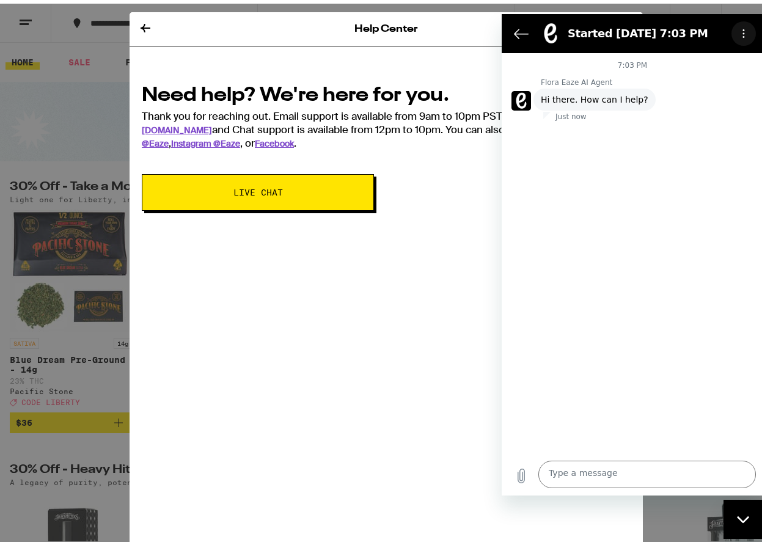
click at [739, 30] on button "Options menu" at bounding box center [743, 33] width 24 height 24
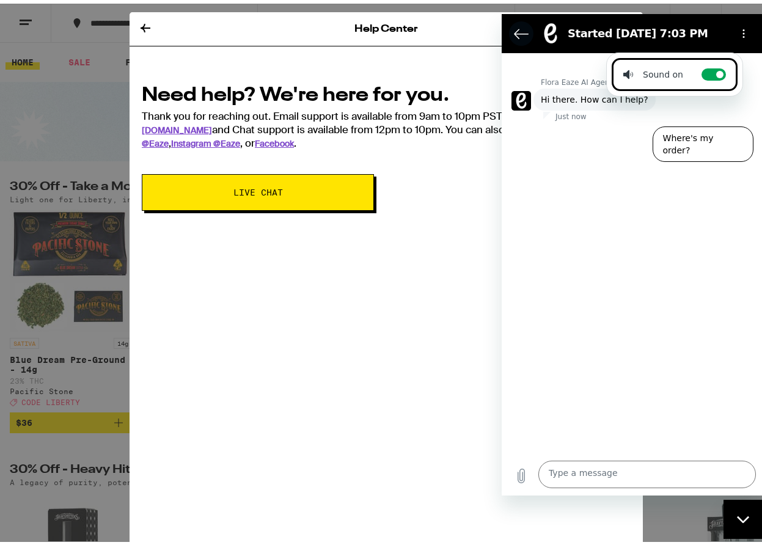
click at [516, 36] on icon "Back to the conversation list" at bounding box center [520, 33] width 13 height 9
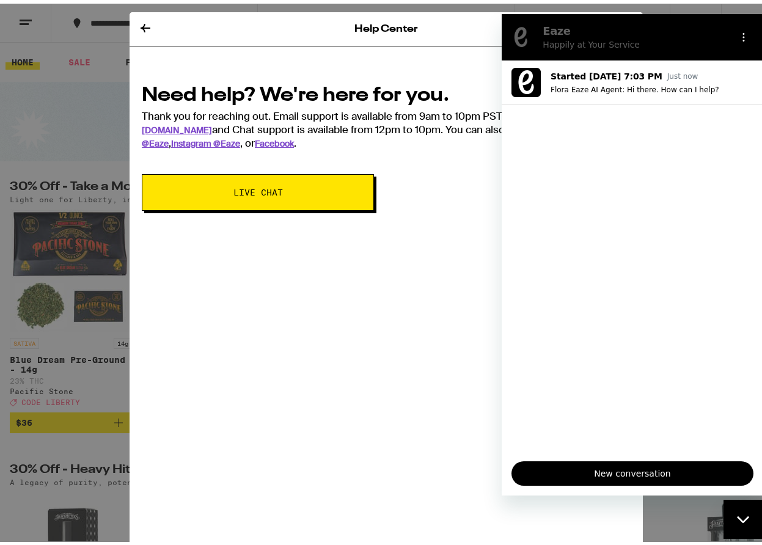
click at [516, 36] on div "Eaze Happily at Your Service" at bounding box center [618, 37] width 218 height 32
click at [464, 70] on div "Need help? We're here for you. Thank you for reaching out. Email support is ava…" at bounding box center [387, 140] width 514 height 160
drag, startPoint x: 449, startPoint y: 433, endPoint x: 448, endPoint y: 426, distance: 7.6
click at [449, 433] on div "Help Center Need help? We're here for you. Thank you for reaching out. Email su…" at bounding box center [387, 281] width 514 height 545
click at [746, 42] on icon "Options menu" at bounding box center [744, 37] width 10 height 10
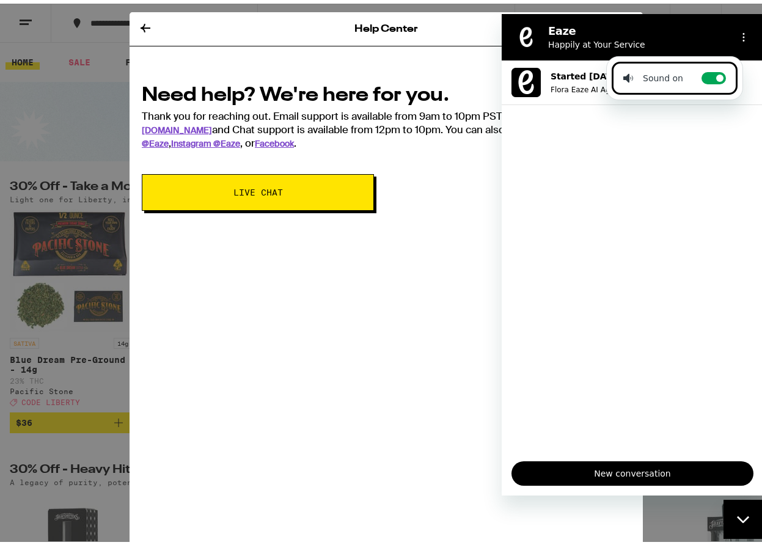
click at [746, 525] on div "Close messaging window" at bounding box center [743, 519] width 37 height 37
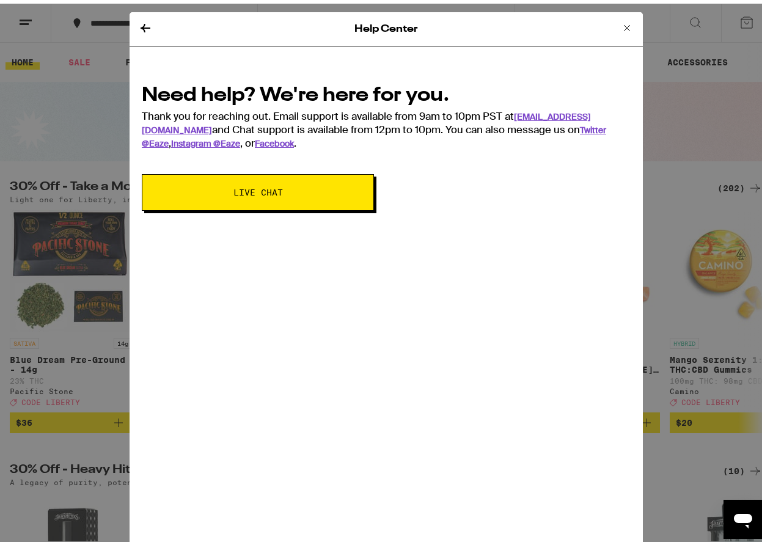
click at [620, 20] on icon at bounding box center [627, 24] width 15 height 15
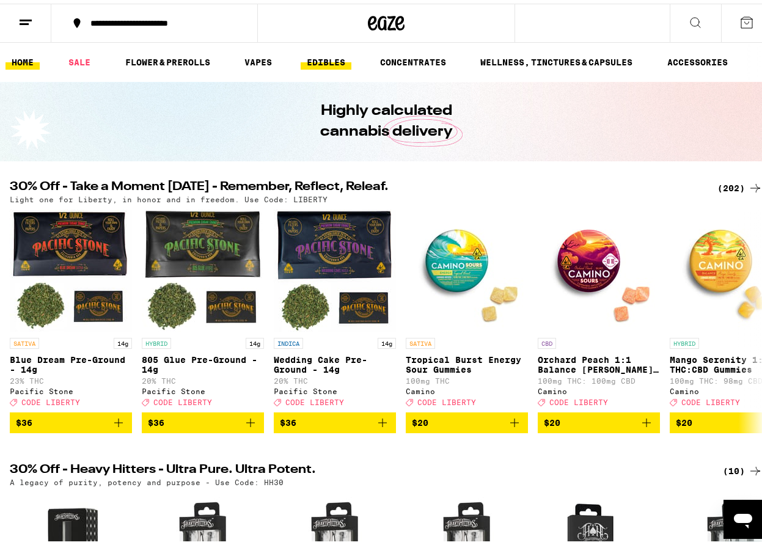
click at [337, 54] on link "EDIBLES" at bounding box center [326, 58] width 51 height 15
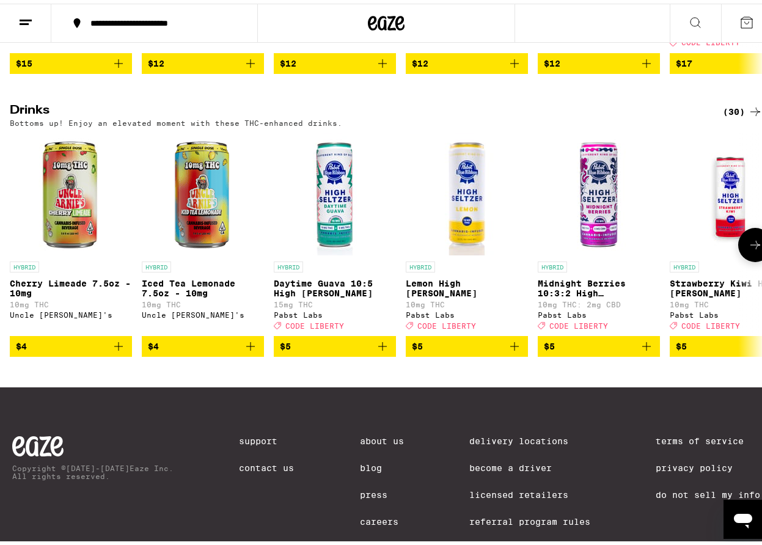
scroll to position [734, 0]
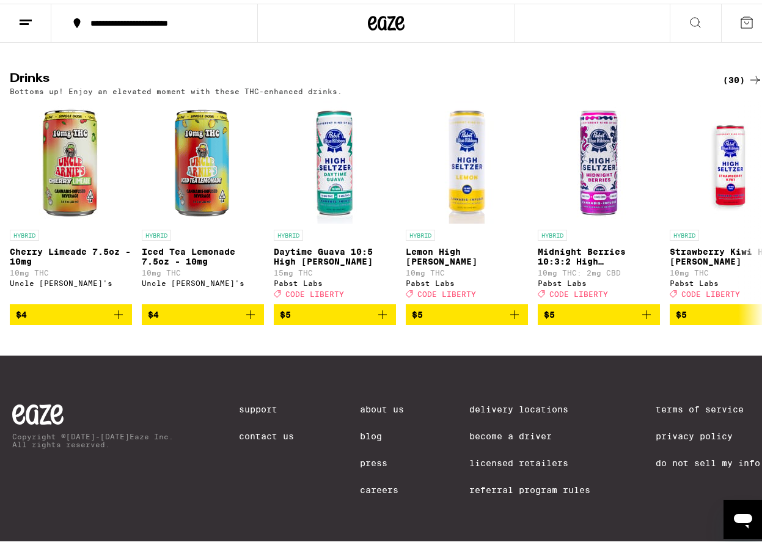
click at [498, 401] on link "Delivery Locations" at bounding box center [530, 406] width 121 height 10
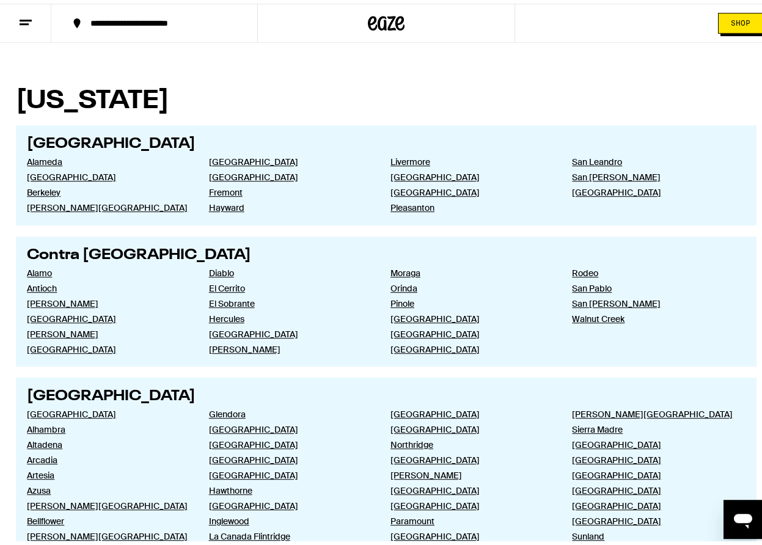
scroll to position [54, 0]
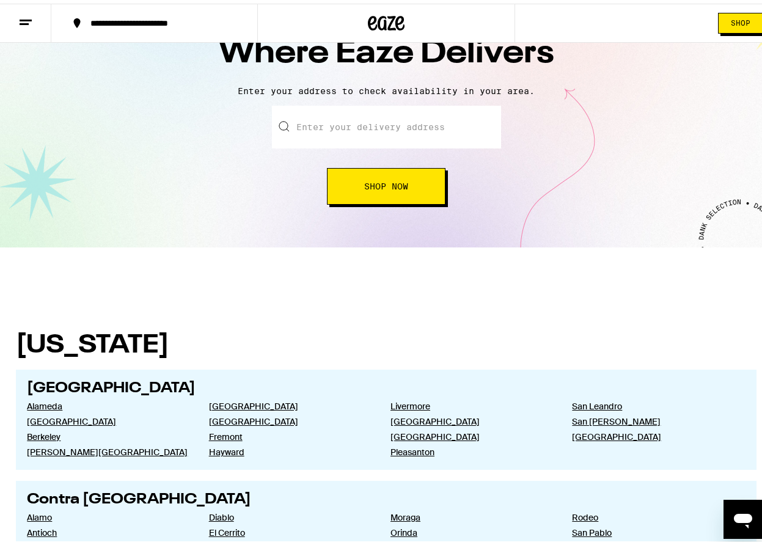
click at [308, 120] on input "text" at bounding box center [386, 123] width 229 height 43
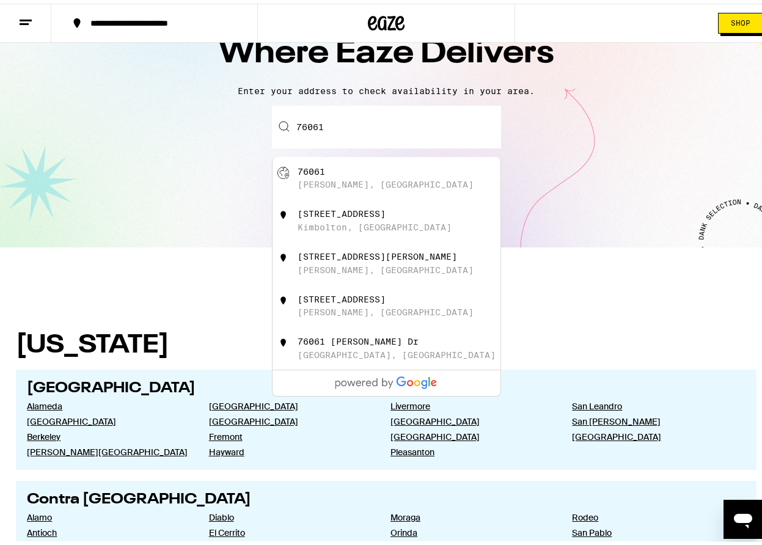
click at [345, 170] on div "76061 Lillian, TX" at bounding box center [407, 174] width 218 height 23
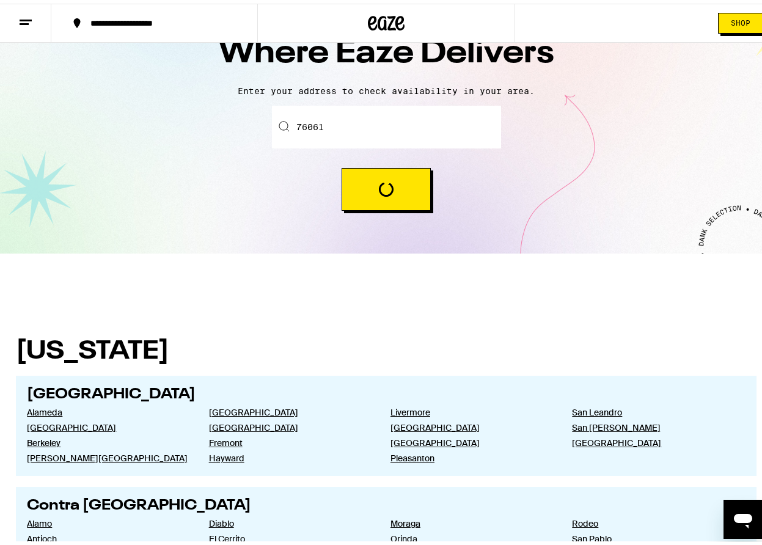
type input "Lillian, TX 76061"
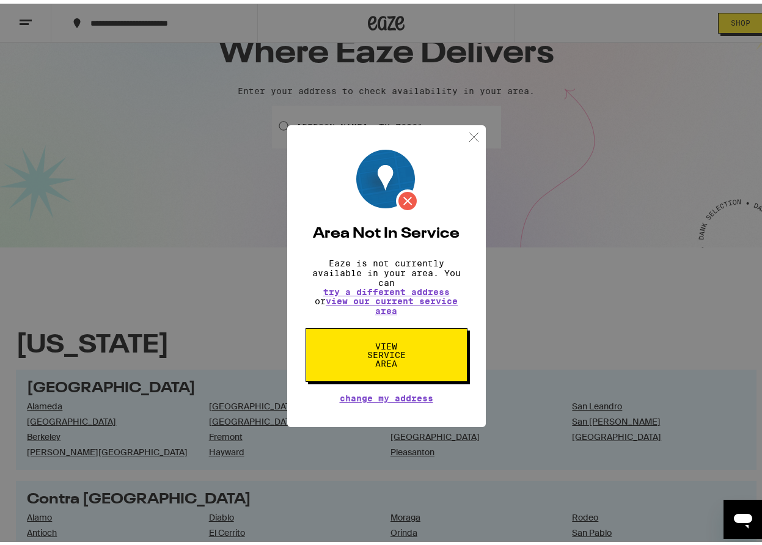
click at [466, 130] on img at bounding box center [473, 133] width 15 height 15
